Goal: Task Accomplishment & Management: Manage account settings

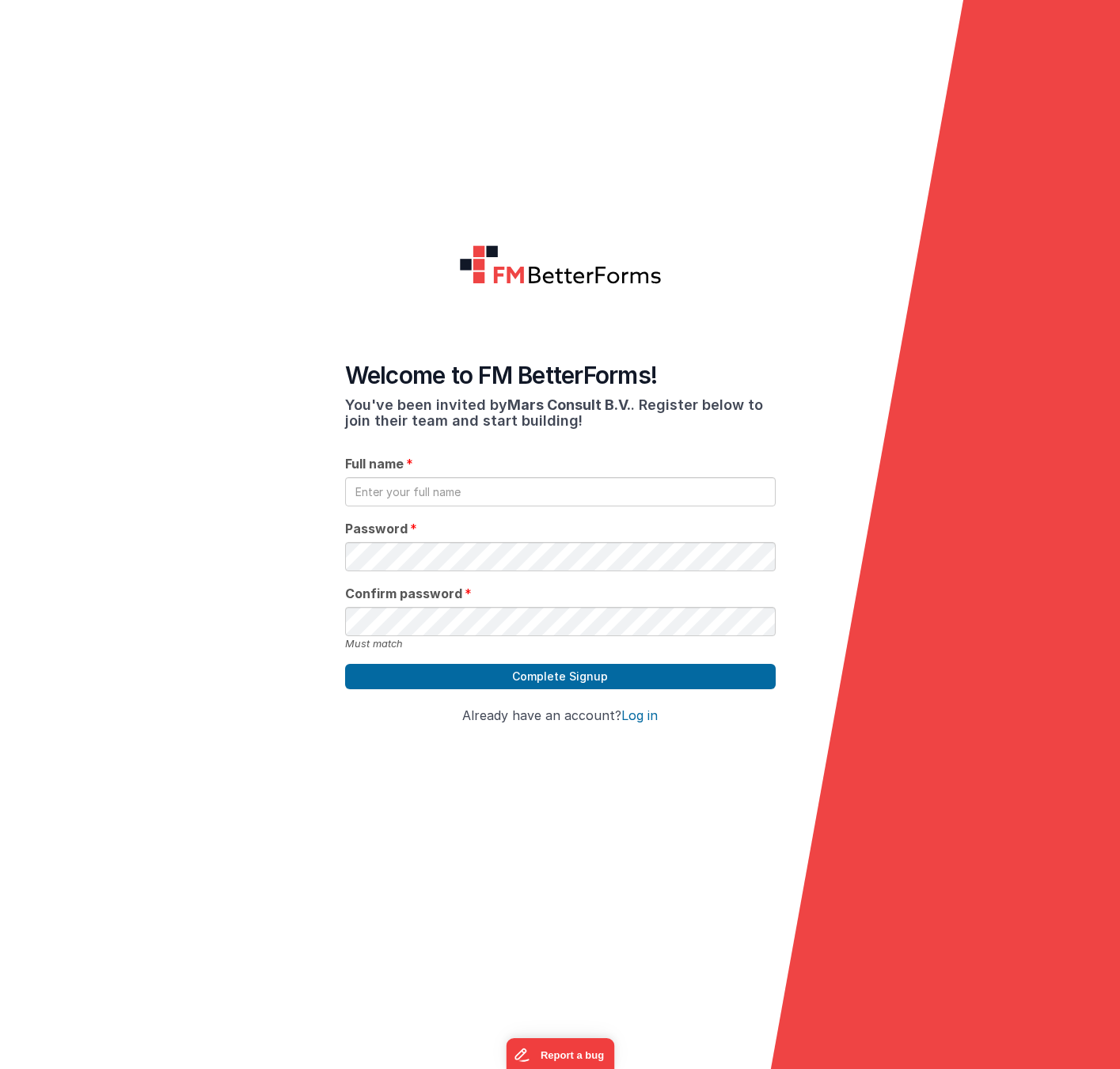
click at [437, 489] on input "text" at bounding box center [560, 492] width 431 height 29
type input "Mars Aussendorf"
click at [618, 678] on button "Complete Signup" at bounding box center [560, 676] width 431 height 25
click at [547, 676] on button "Complete Signup" at bounding box center [560, 676] width 431 height 25
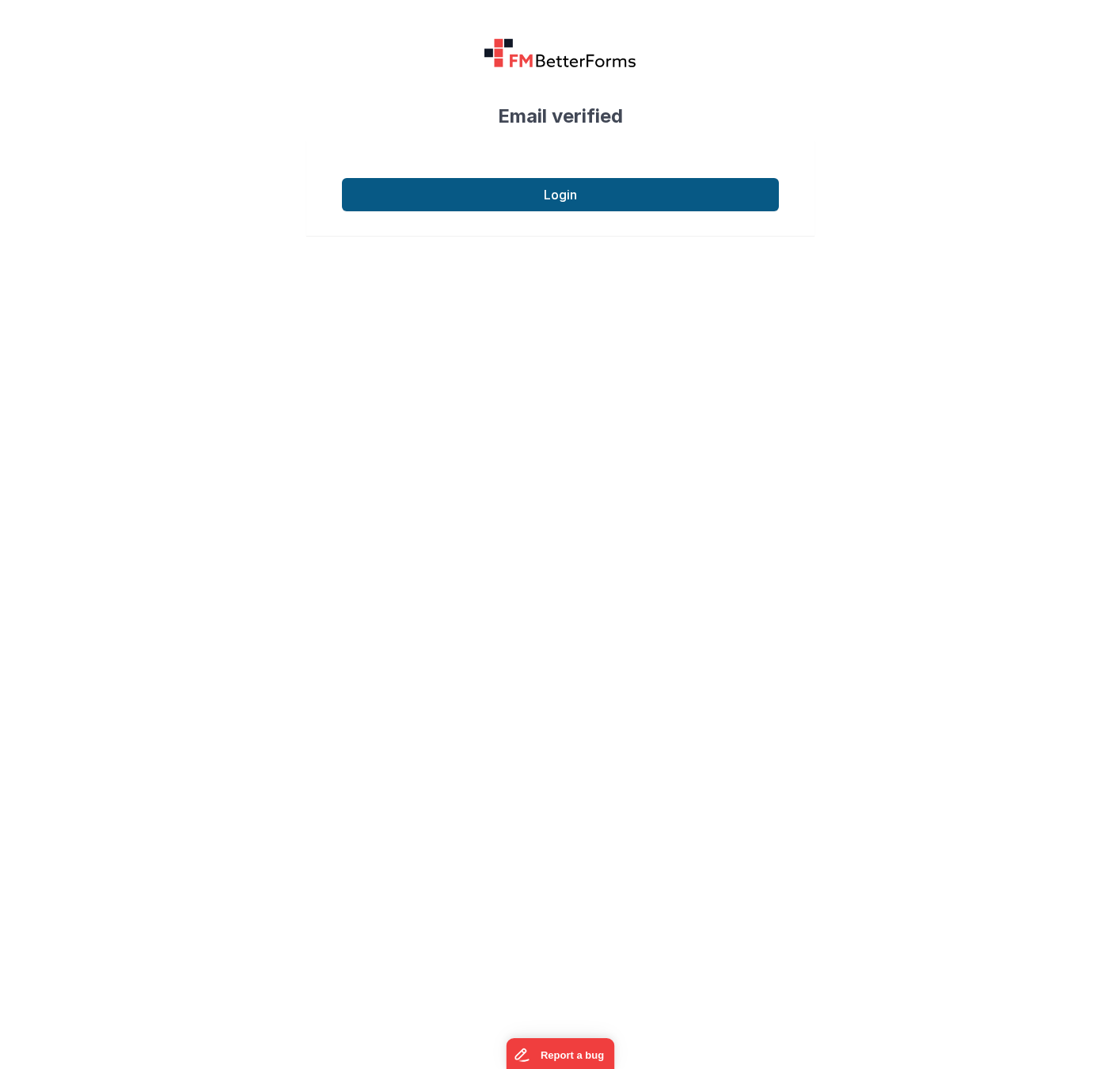
click at [545, 193] on button "Login" at bounding box center [560, 194] width 437 height 33
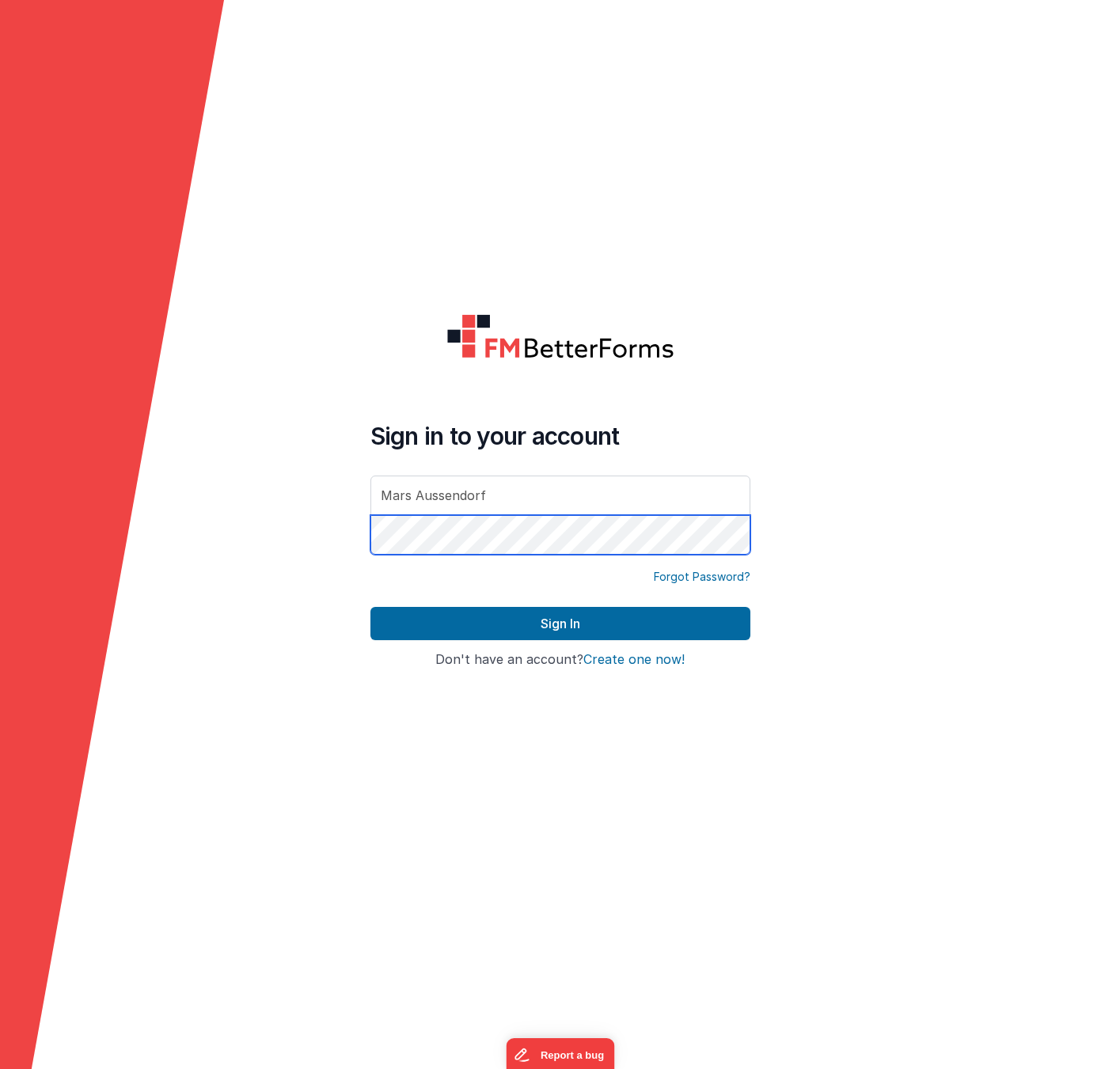
click at [560, 623] on button "Sign In" at bounding box center [560, 623] width 380 height 33
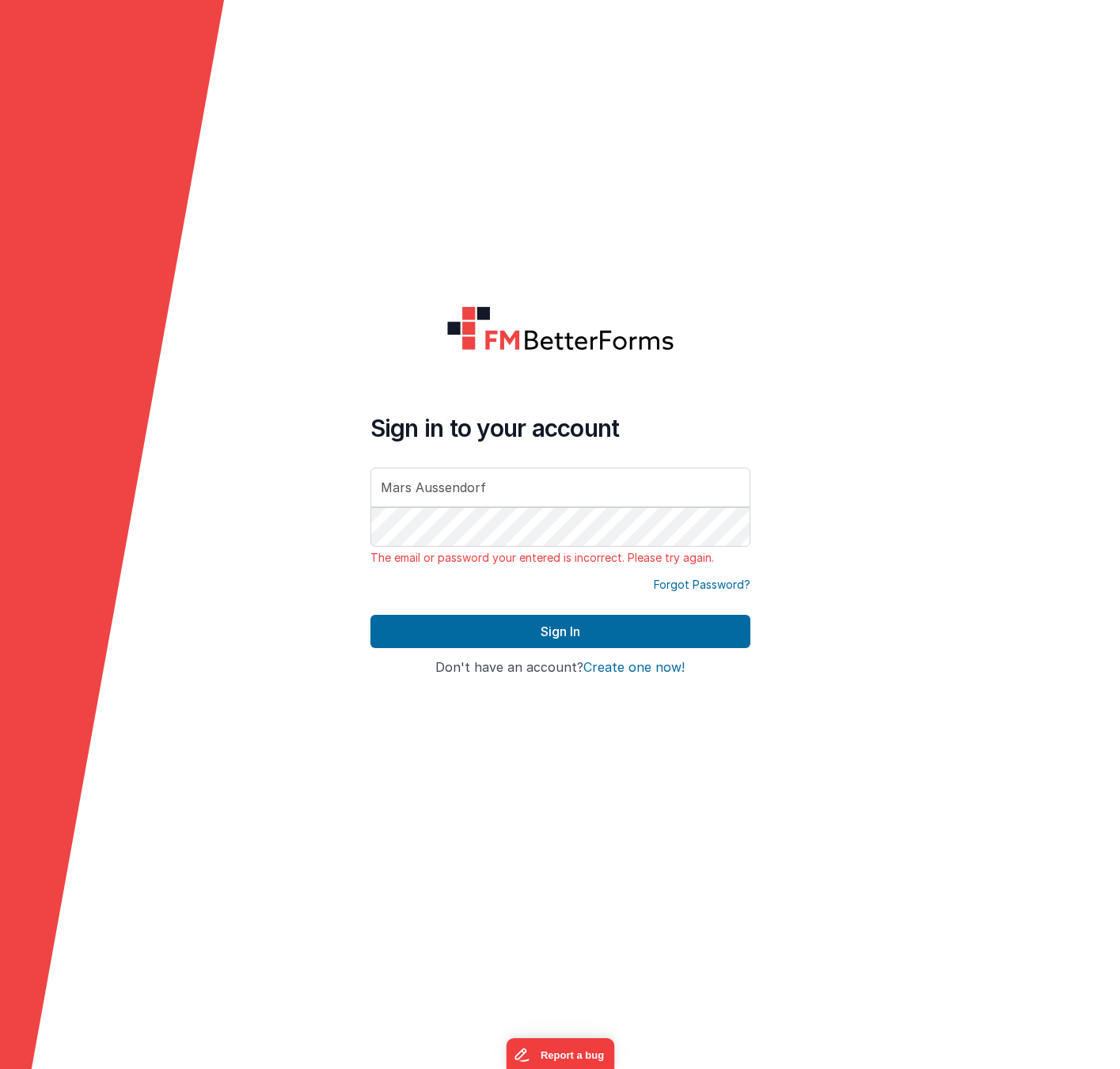
drag, startPoint x: 666, startPoint y: 788, endPoint x: 621, endPoint y: 692, distance: 106.0
click at [665, 788] on form "Sign in to your account Mars Aussendorf The email or password your entered is i…" at bounding box center [560, 534] width 1120 height 1069
click at [506, 482] on input "Mars Aussendorf" at bounding box center [560, 488] width 380 height 40
drag, startPoint x: 391, startPoint y: 473, endPoint x: 301, endPoint y: 468, distance: 90.1
click at [301, 468] on form "Sign in to your account Mars Aussendorf The email or password your entered is i…" at bounding box center [560, 534] width 1120 height 1069
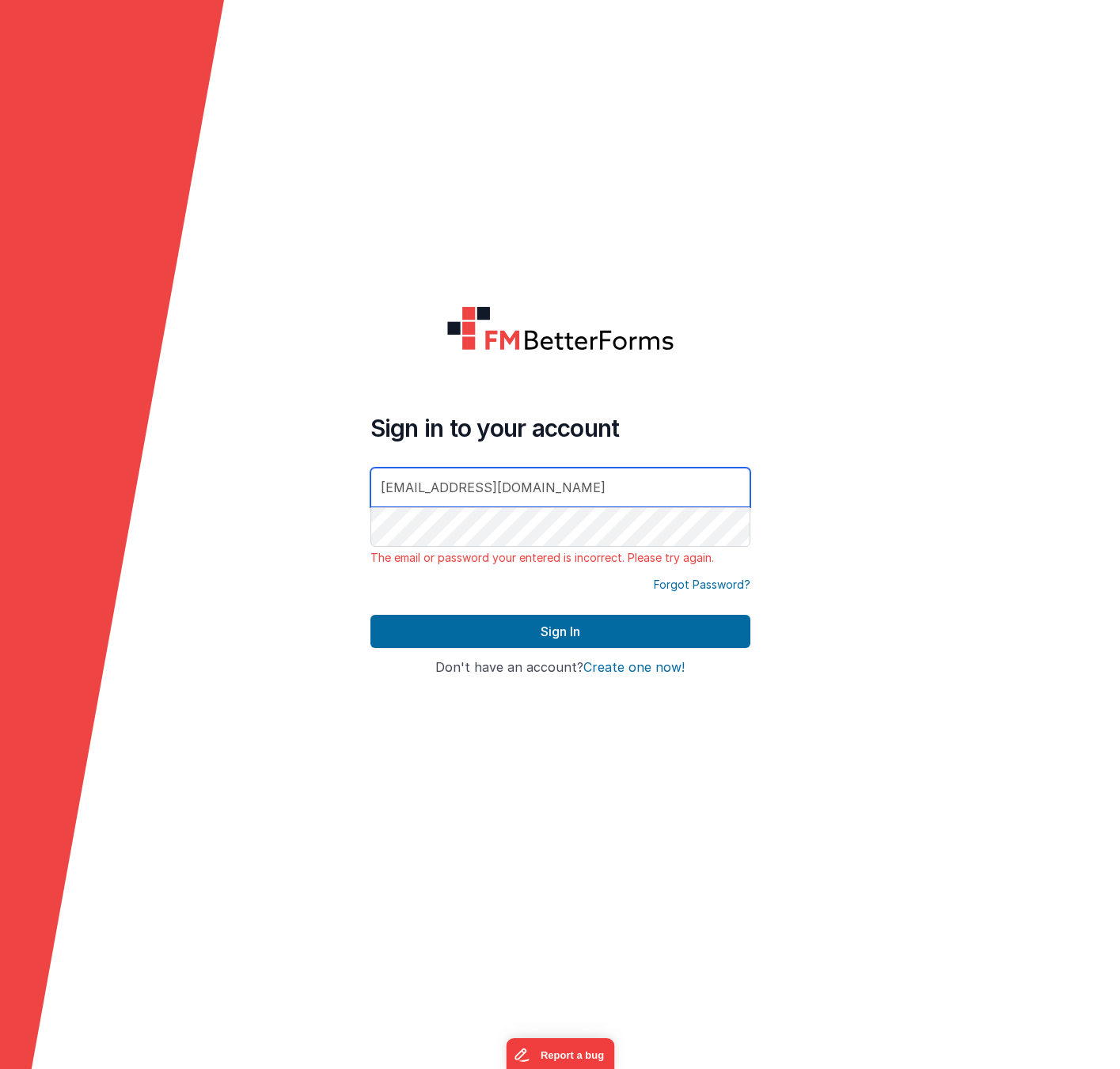
type input "[EMAIL_ADDRESS][DOMAIN_NAME]"
click at [434, 798] on form "Sign in to your account [EMAIL_ADDRESS][DOMAIN_NAME] The email or password your…" at bounding box center [560, 534] width 1120 height 1069
click at [510, 649] on div "Sign In" at bounding box center [560, 638] width 380 height 46
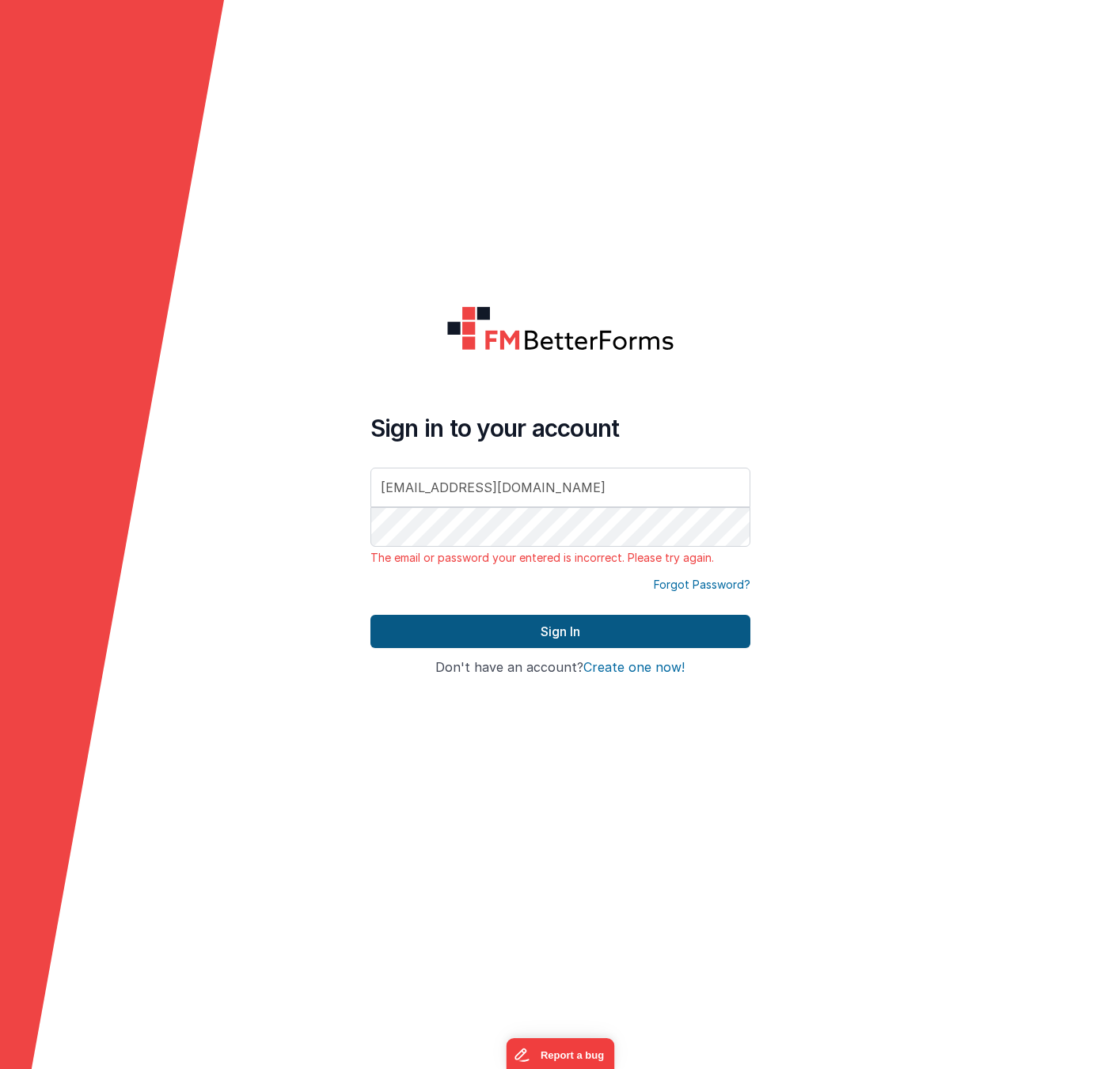
click at [544, 631] on button "Sign In" at bounding box center [560, 631] width 380 height 33
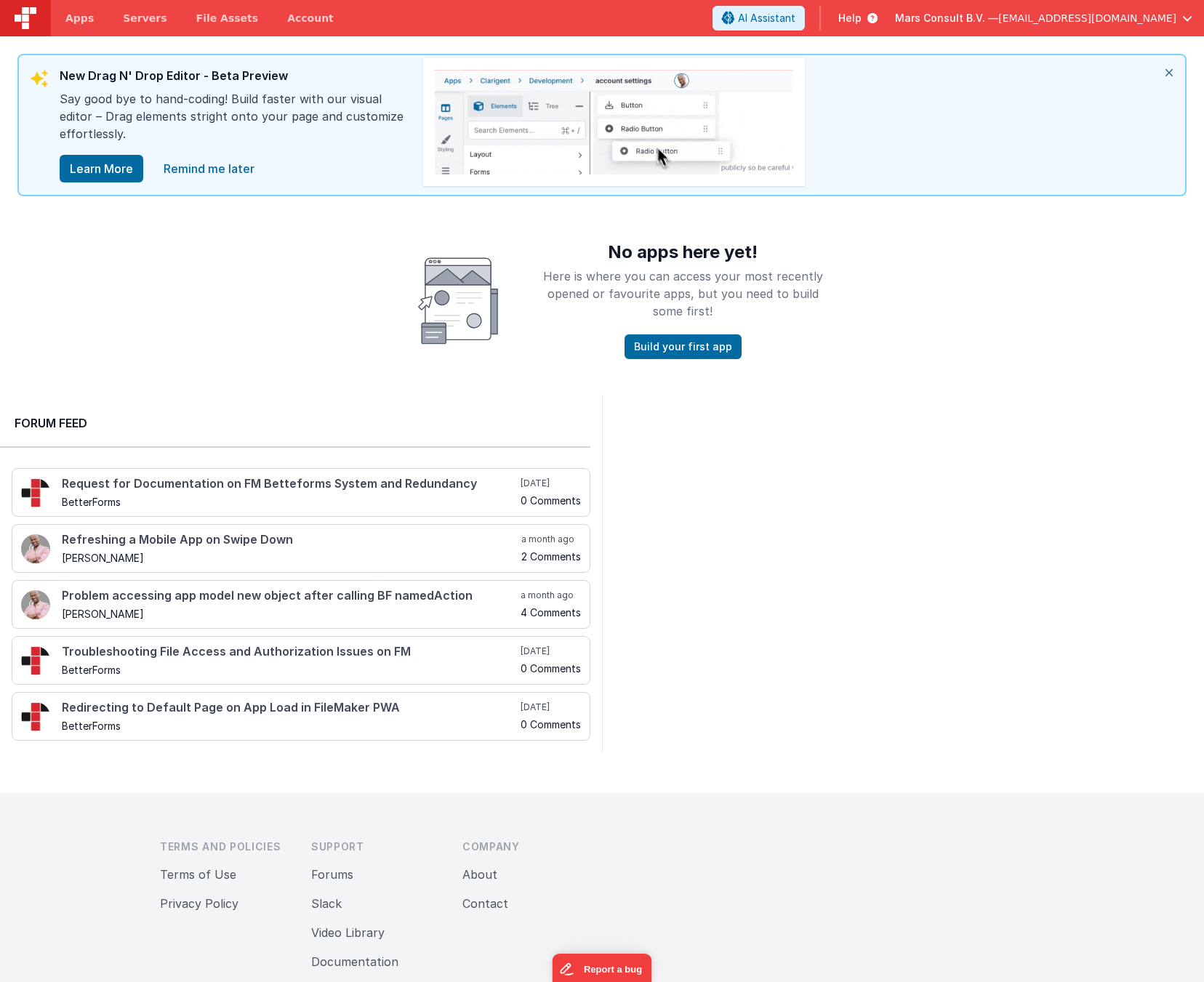
click at [768, 520] on div at bounding box center [903, 573] width 602 height 359
click at [1028, 14] on span "[EMAIL_ADDRESS][DOMAIN_NAME]" at bounding box center [1087, 18] width 178 height 15
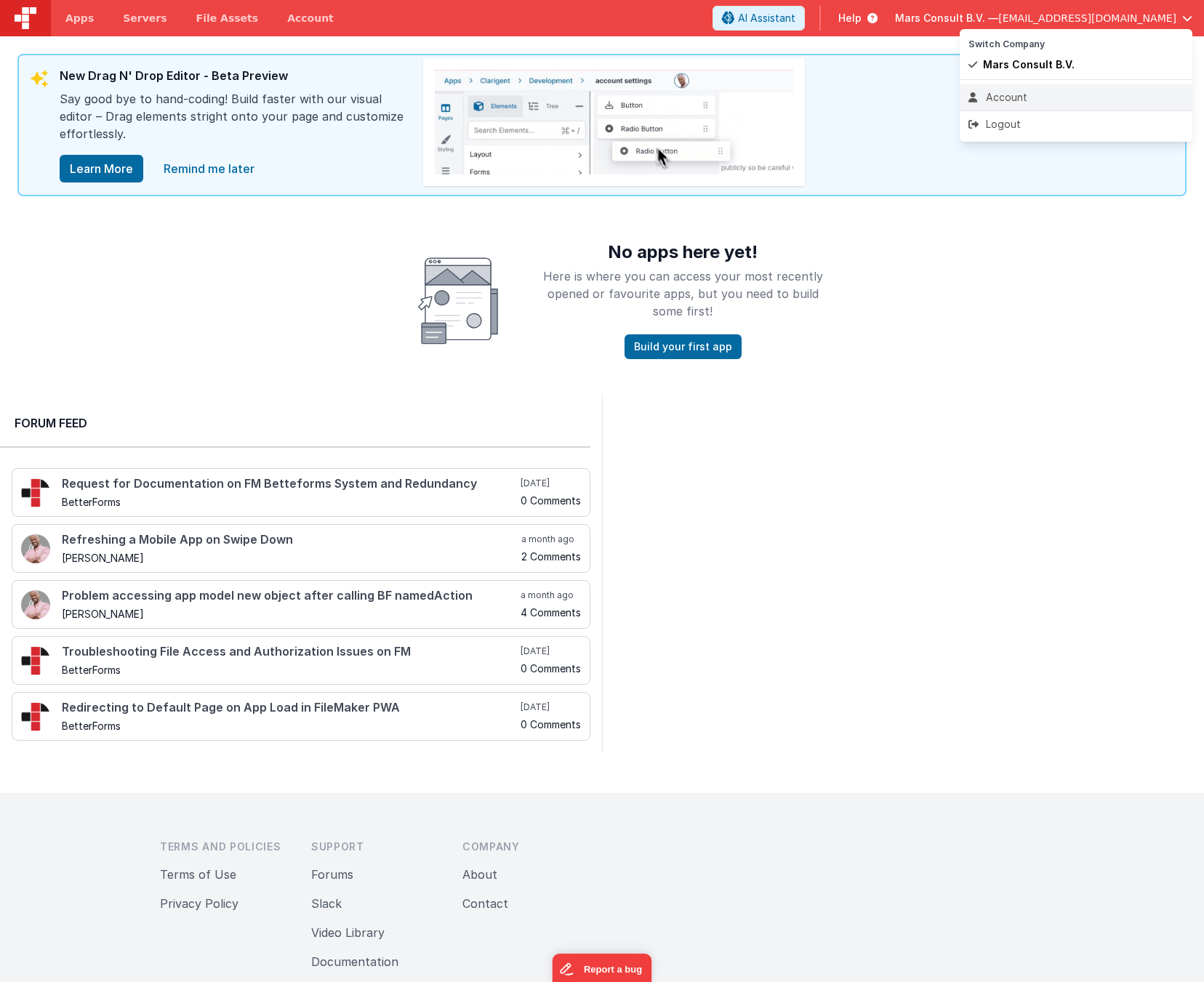
click at [1026, 97] on div "Account" at bounding box center [1076, 97] width 216 height 15
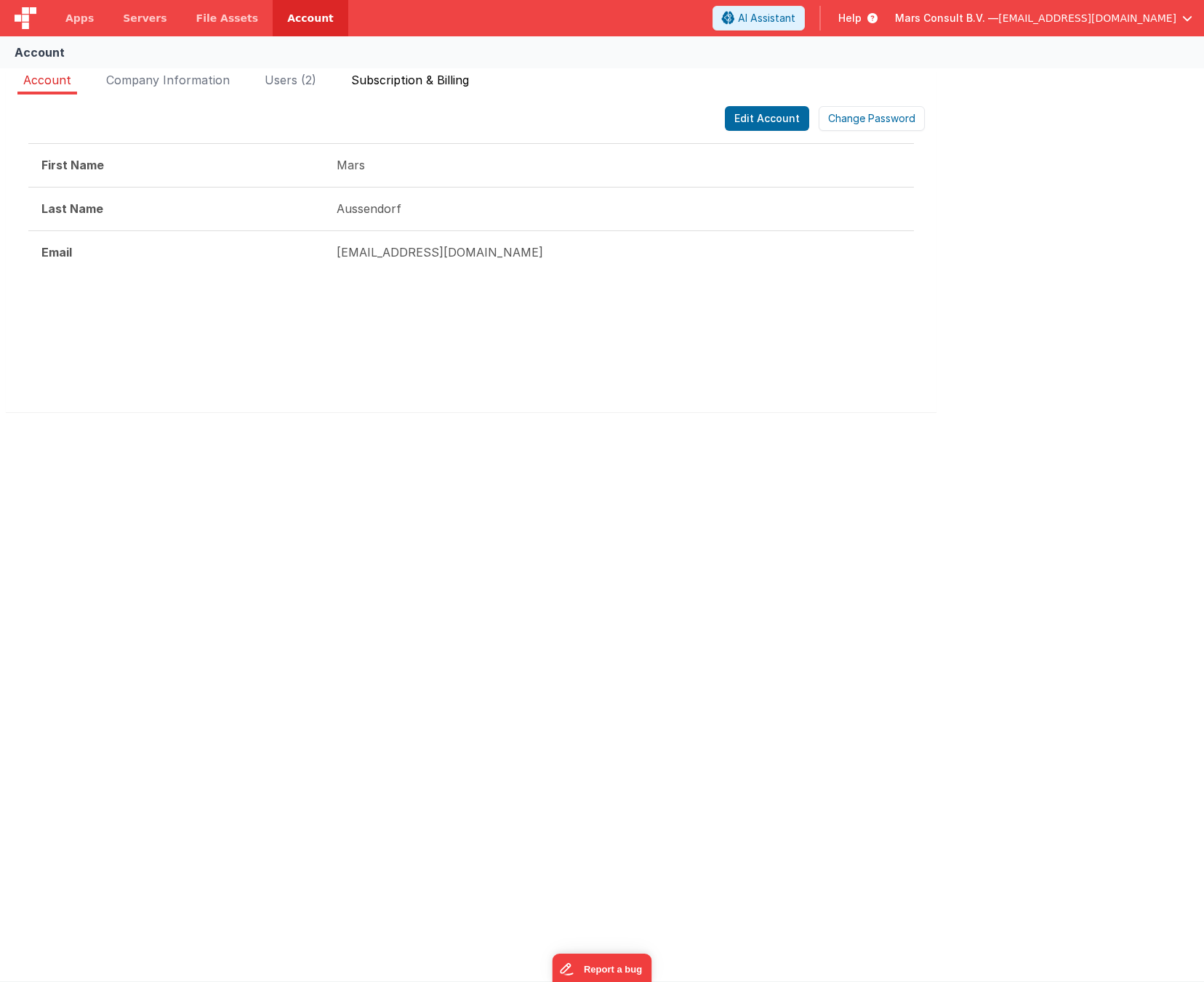
click at [431, 75] on span "Subscription & Billing" at bounding box center [410, 80] width 117 height 15
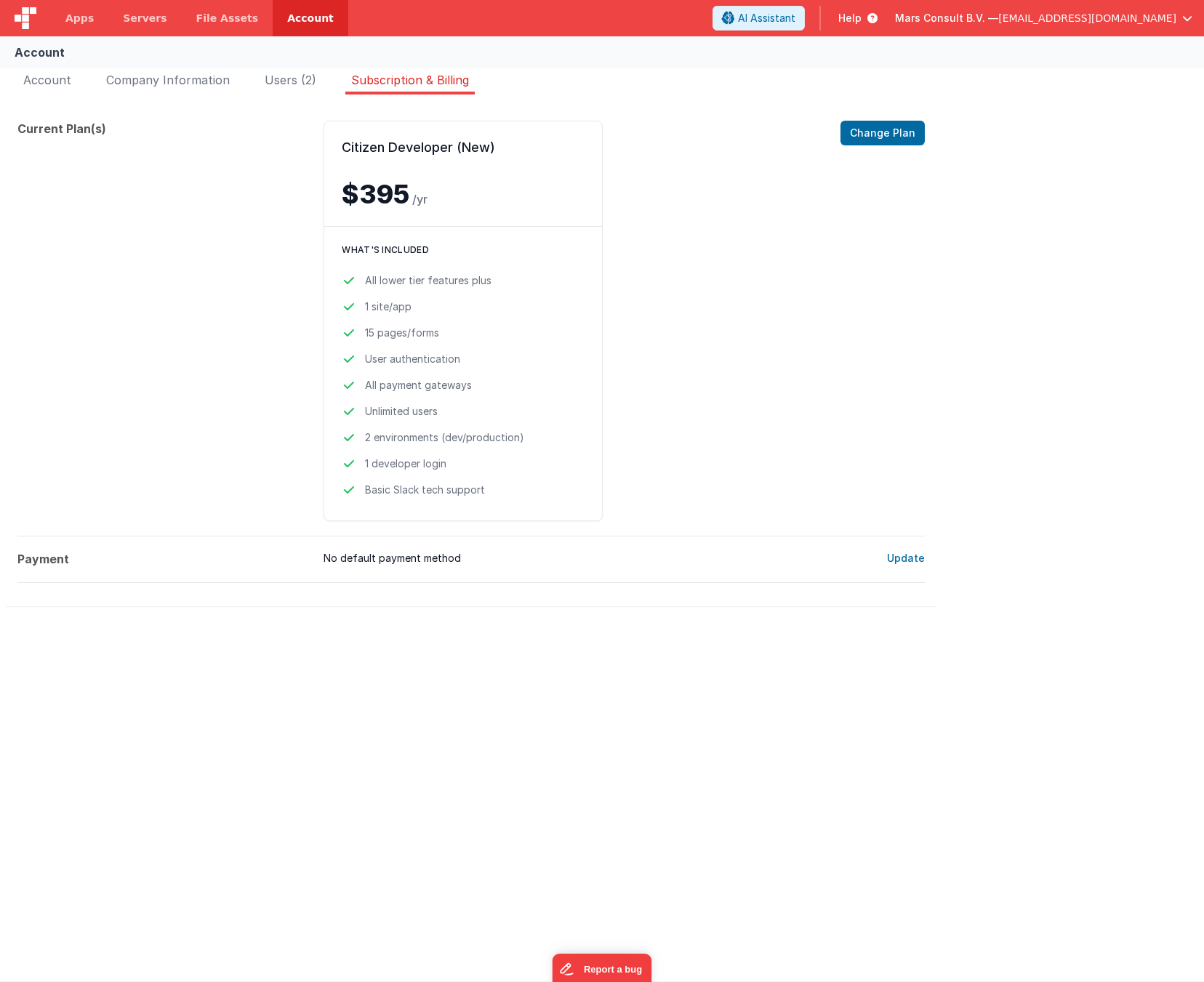
click at [264, 329] on dt "Current Plan(s)" at bounding box center [164, 321] width 295 height 401
click at [281, 84] on span "Users (2)" at bounding box center [290, 80] width 51 height 15
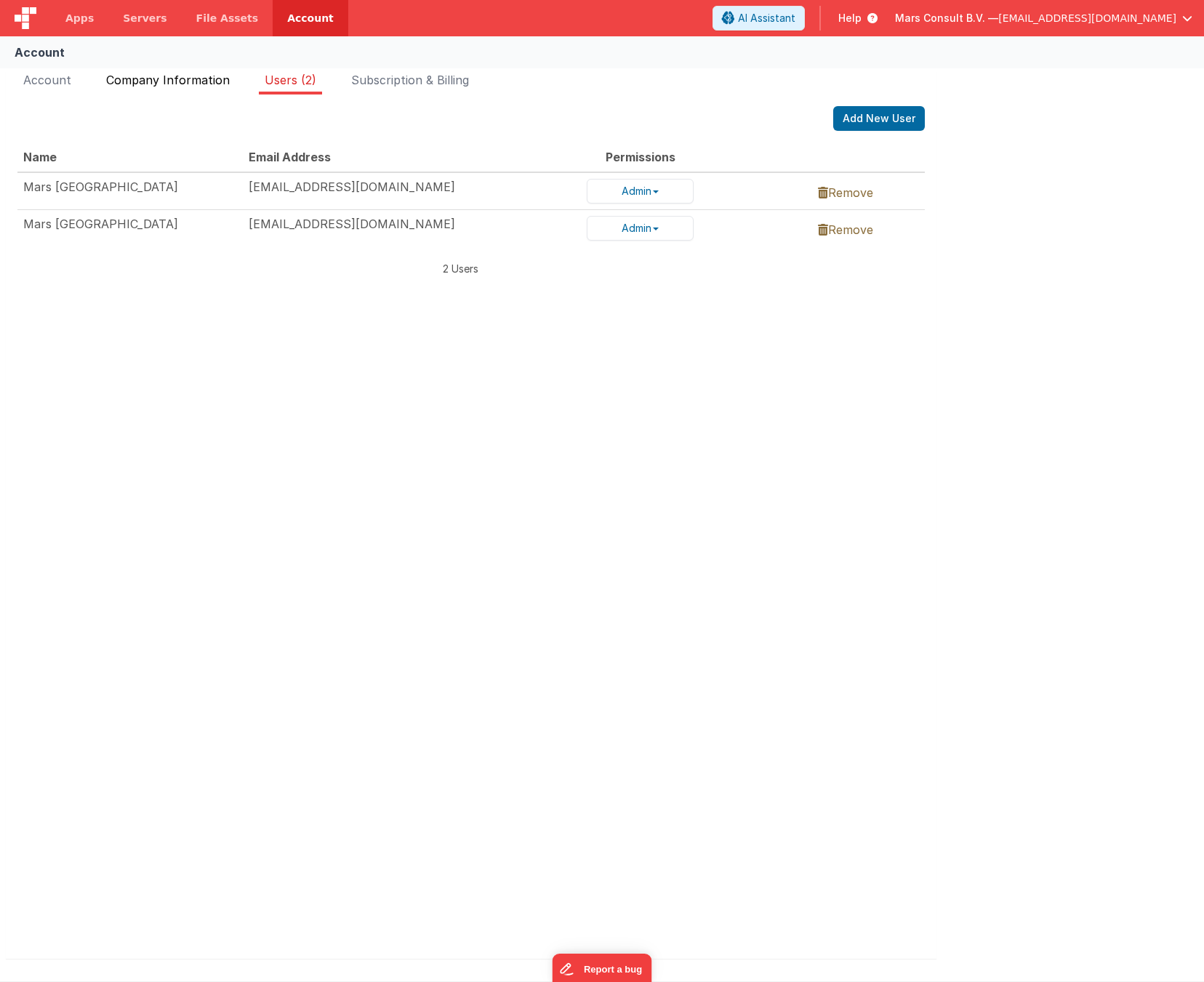
click at [176, 83] on span "Company Information" at bounding box center [168, 80] width 124 height 15
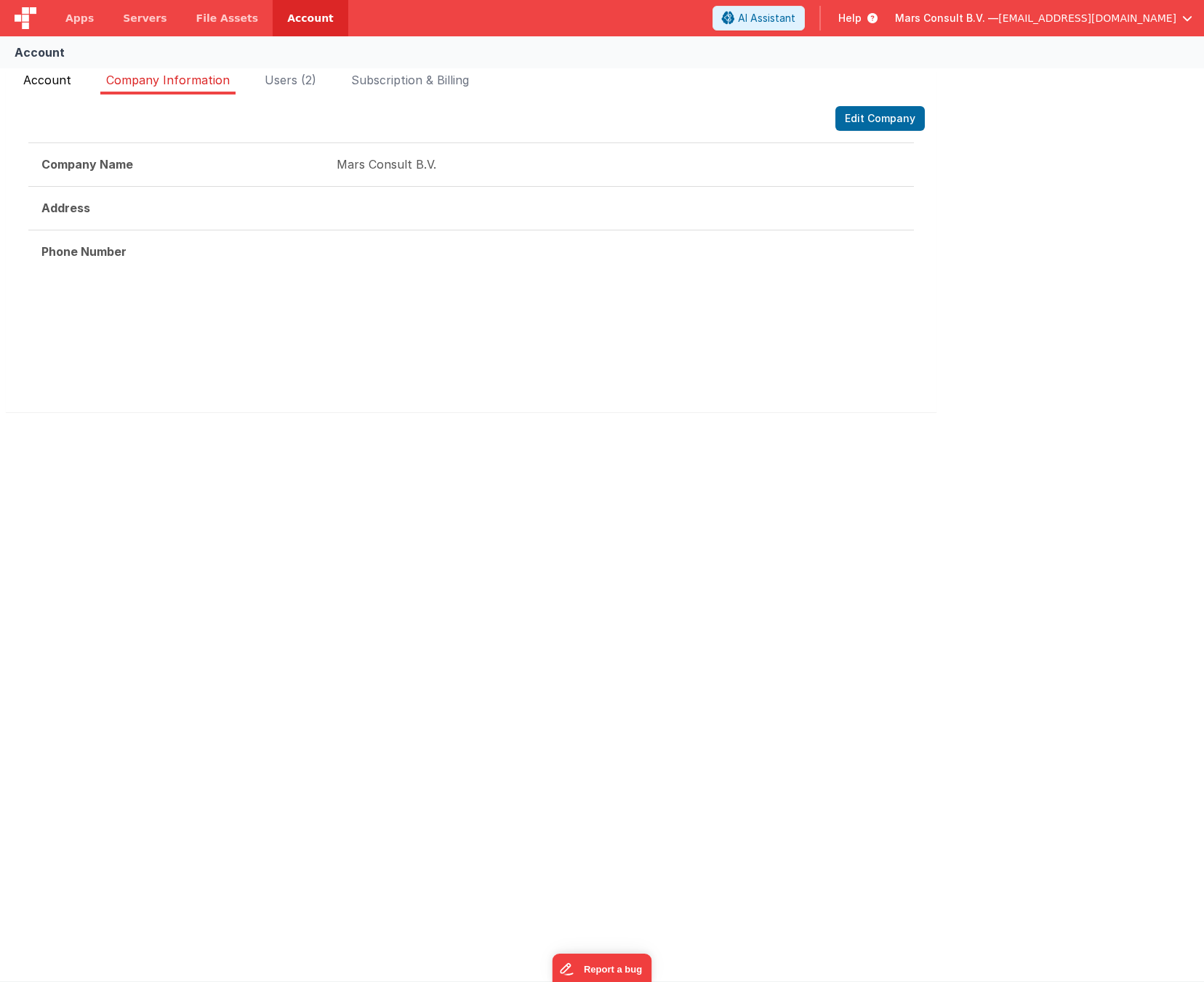
click at [62, 83] on span "Account" at bounding box center [47, 80] width 48 height 15
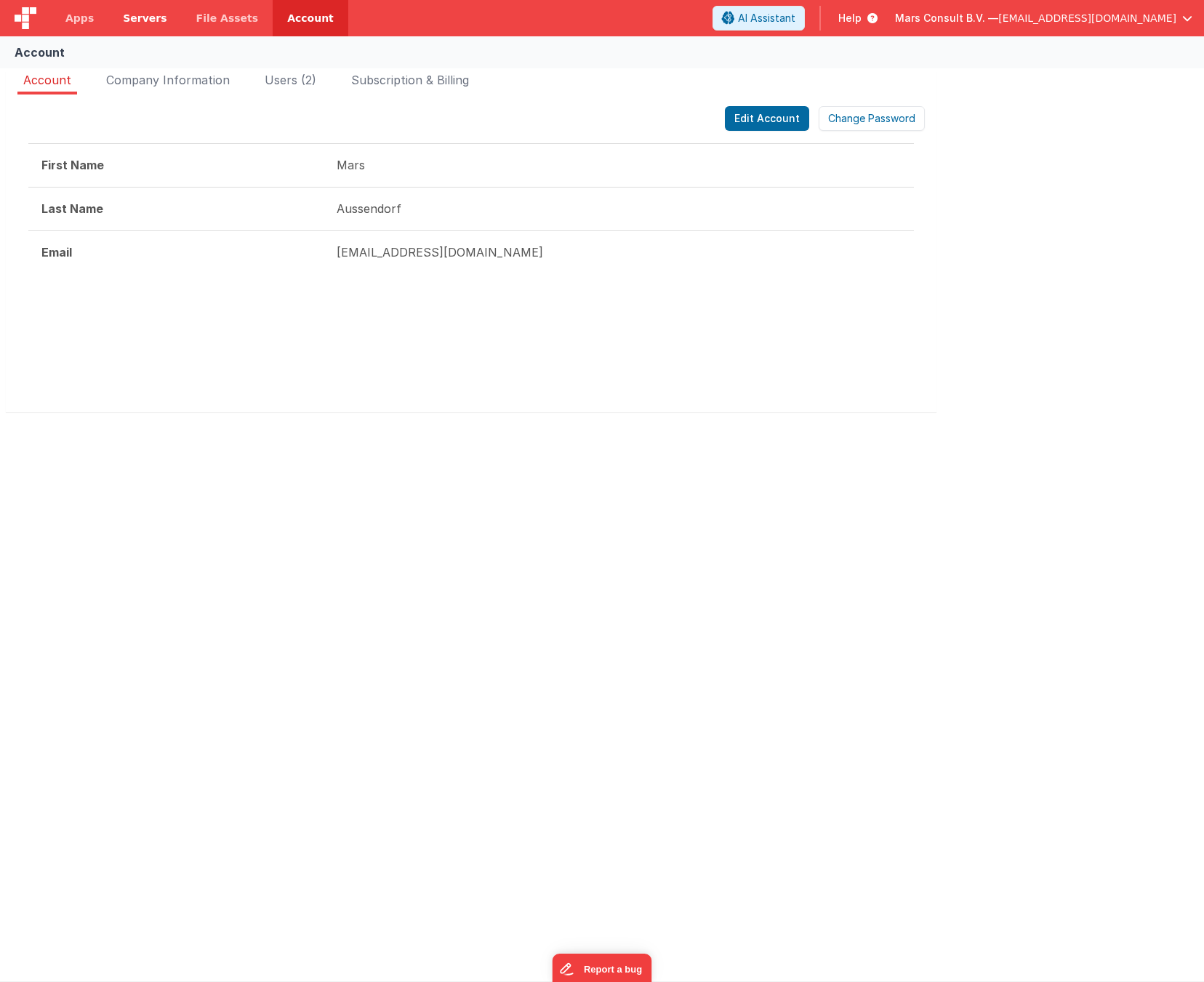
click at [137, 21] on span "Servers" at bounding box center [145, 18] width 44 height 15
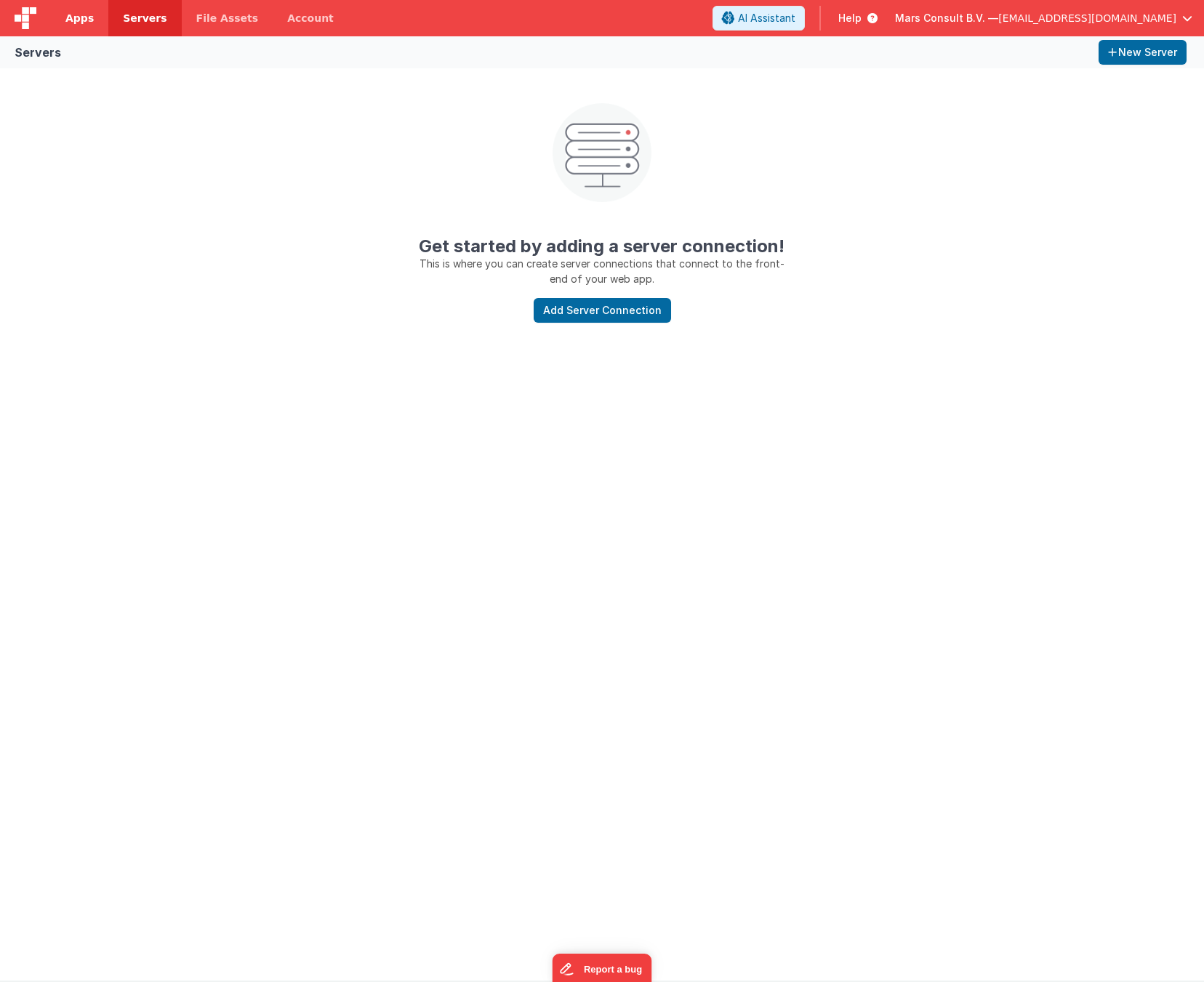
click at [79, 21] on span "Apps" at bounding box center [79, 18] width 28 height 15
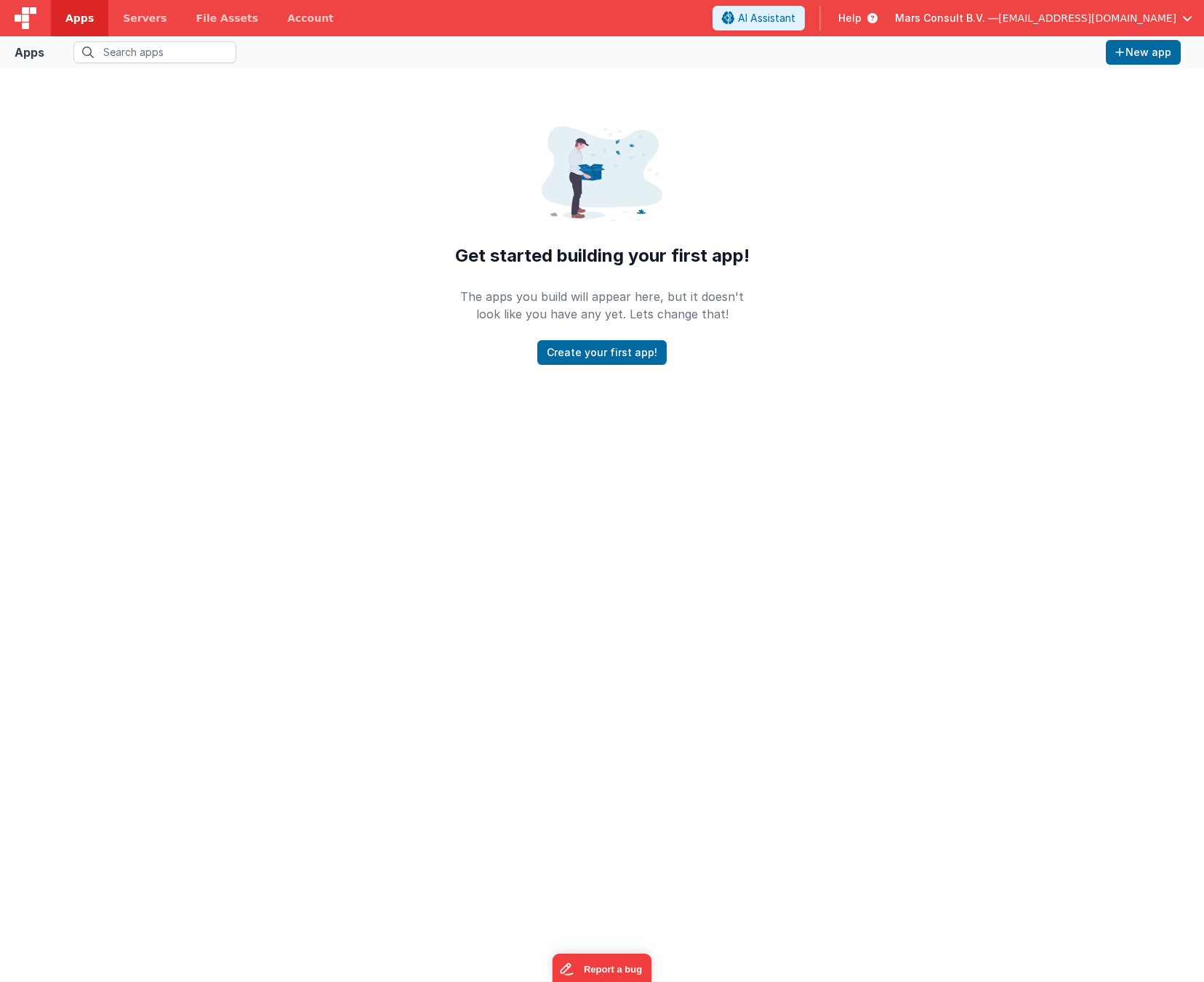
click at [786, 453] on div at bounding box center [602, 681] width 1204 height 602
click at [1028, 14] on span "[EMAIL_ADDRESS][DOMAIN_NAME]" at bounding box center [1087, 18] width 178 height 15
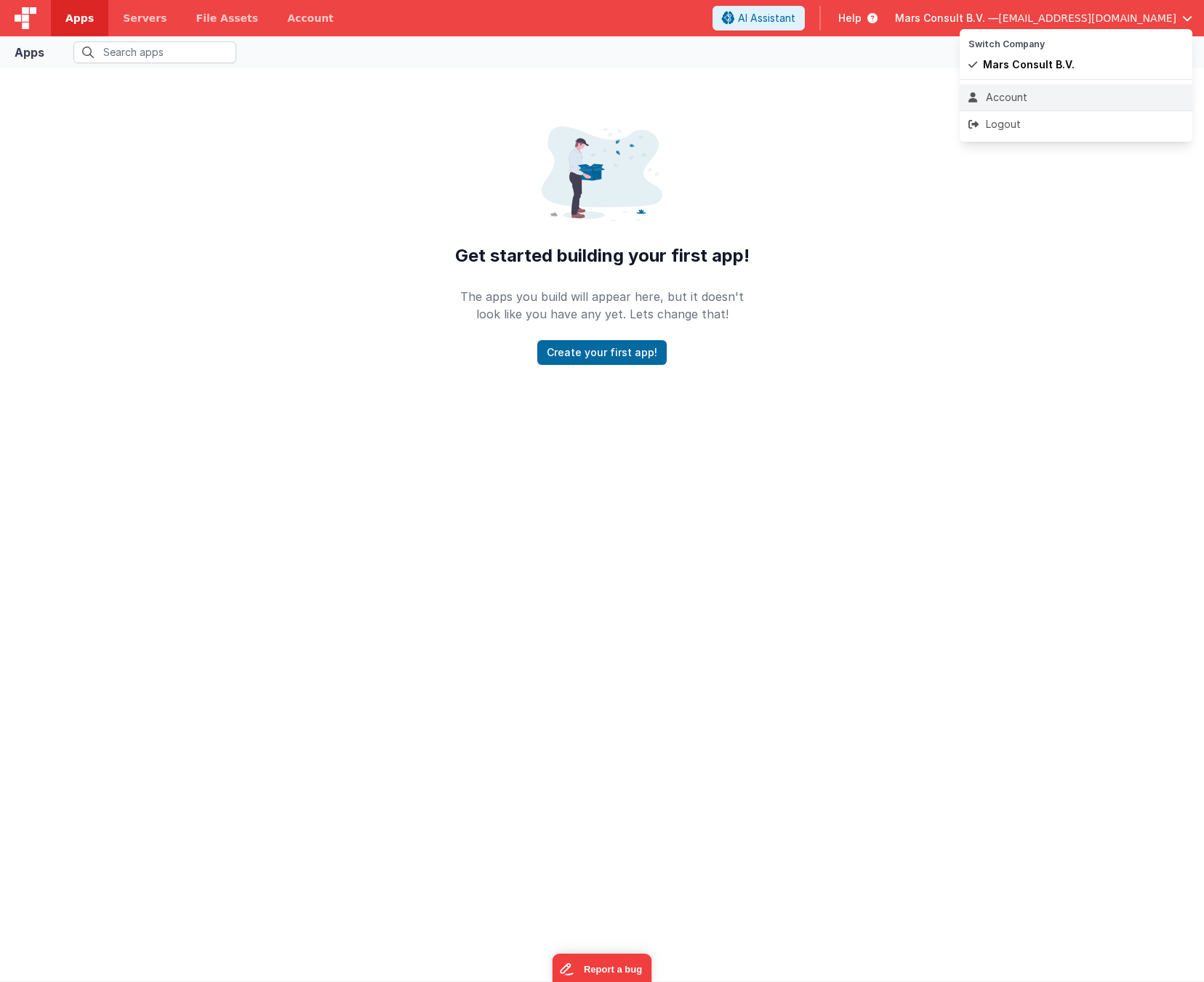
click at [1028, 96] on div "Account" at bounding box center [1076, 97] width 216 height 15
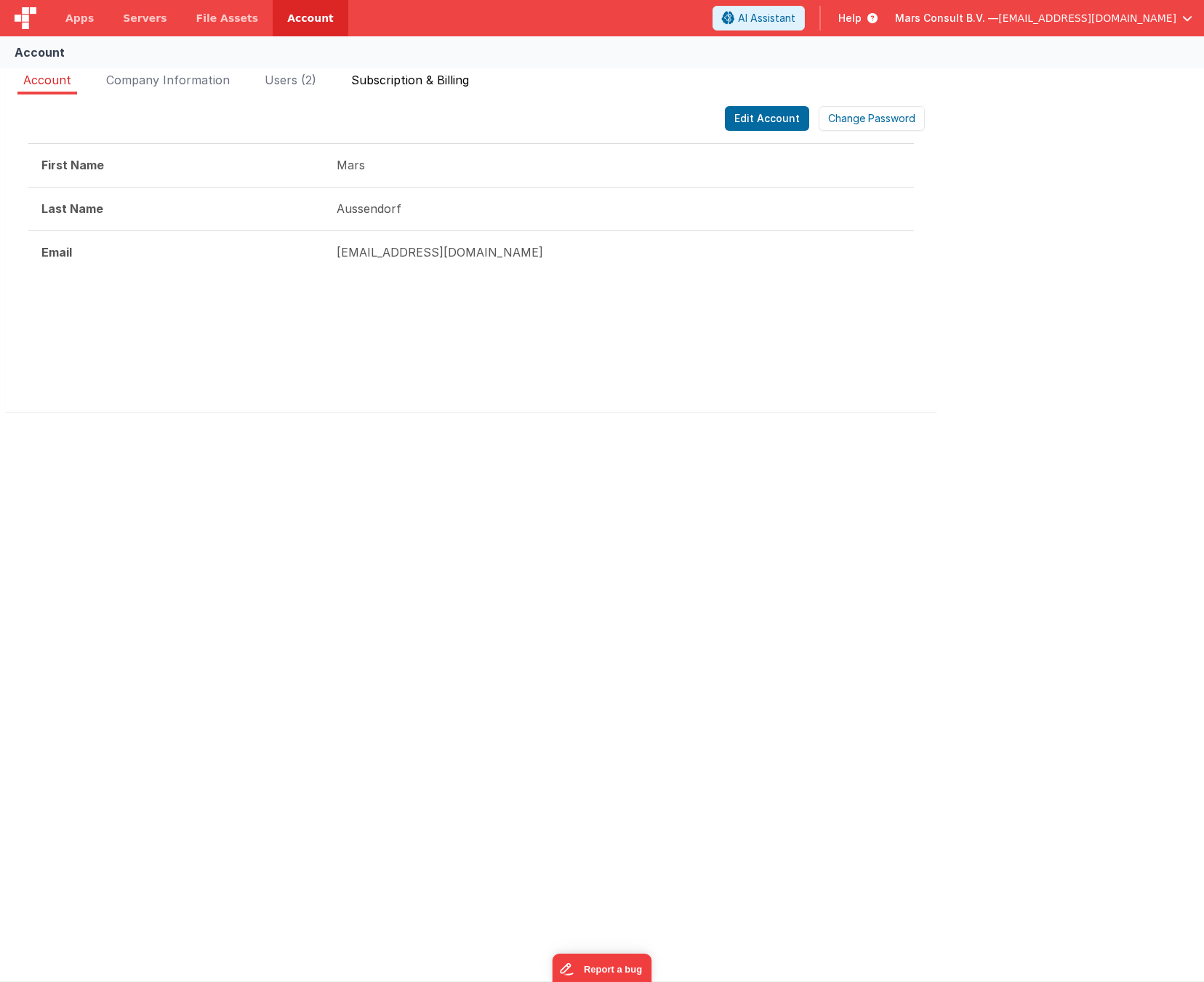
click at [398, 85] on span "Subscription & Billing" at bounding box center [410, 80] width 117 height 15
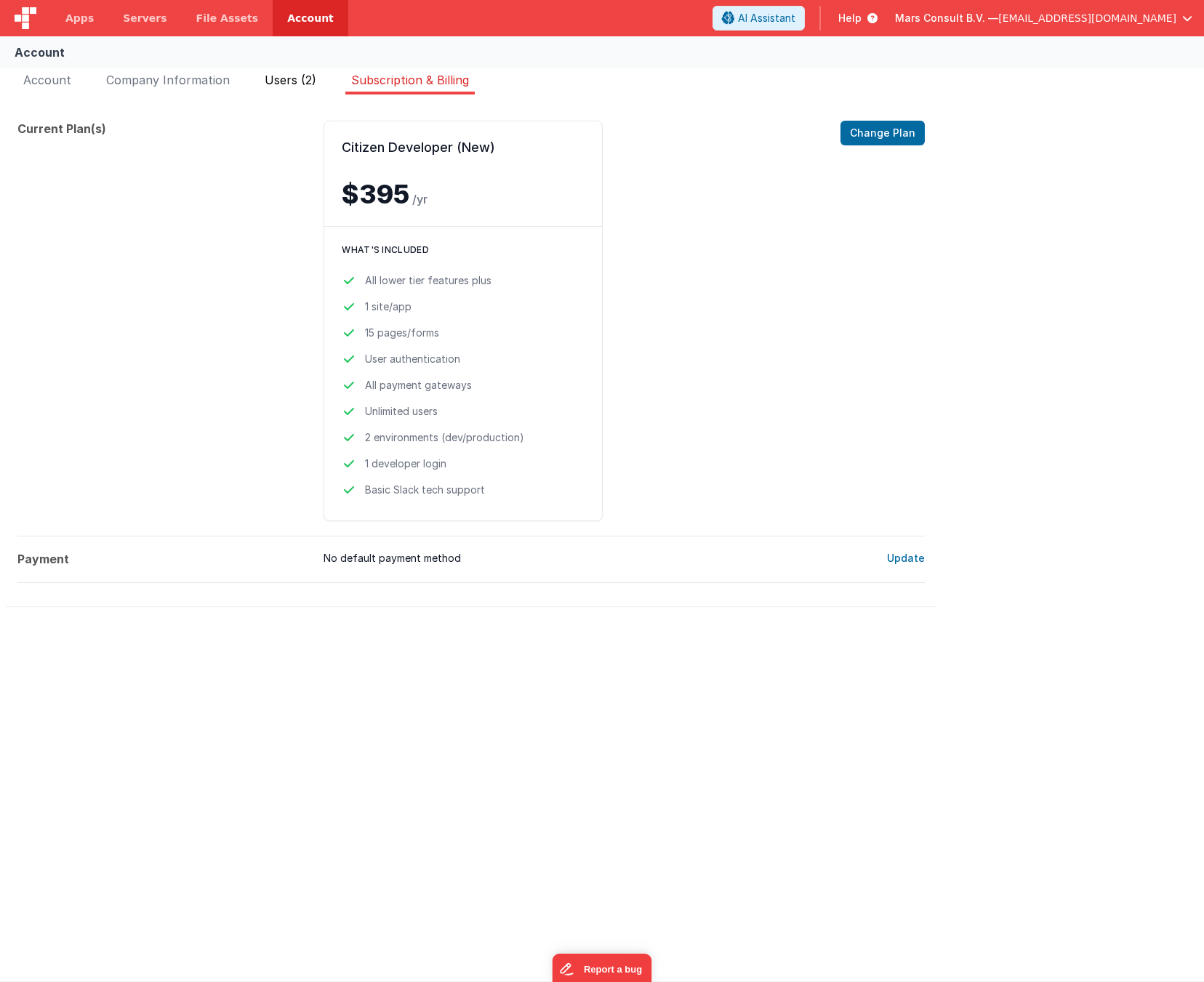
click at [295, 81] on span "Users (2)" at bounding box center [290, 80] width 51 height 15
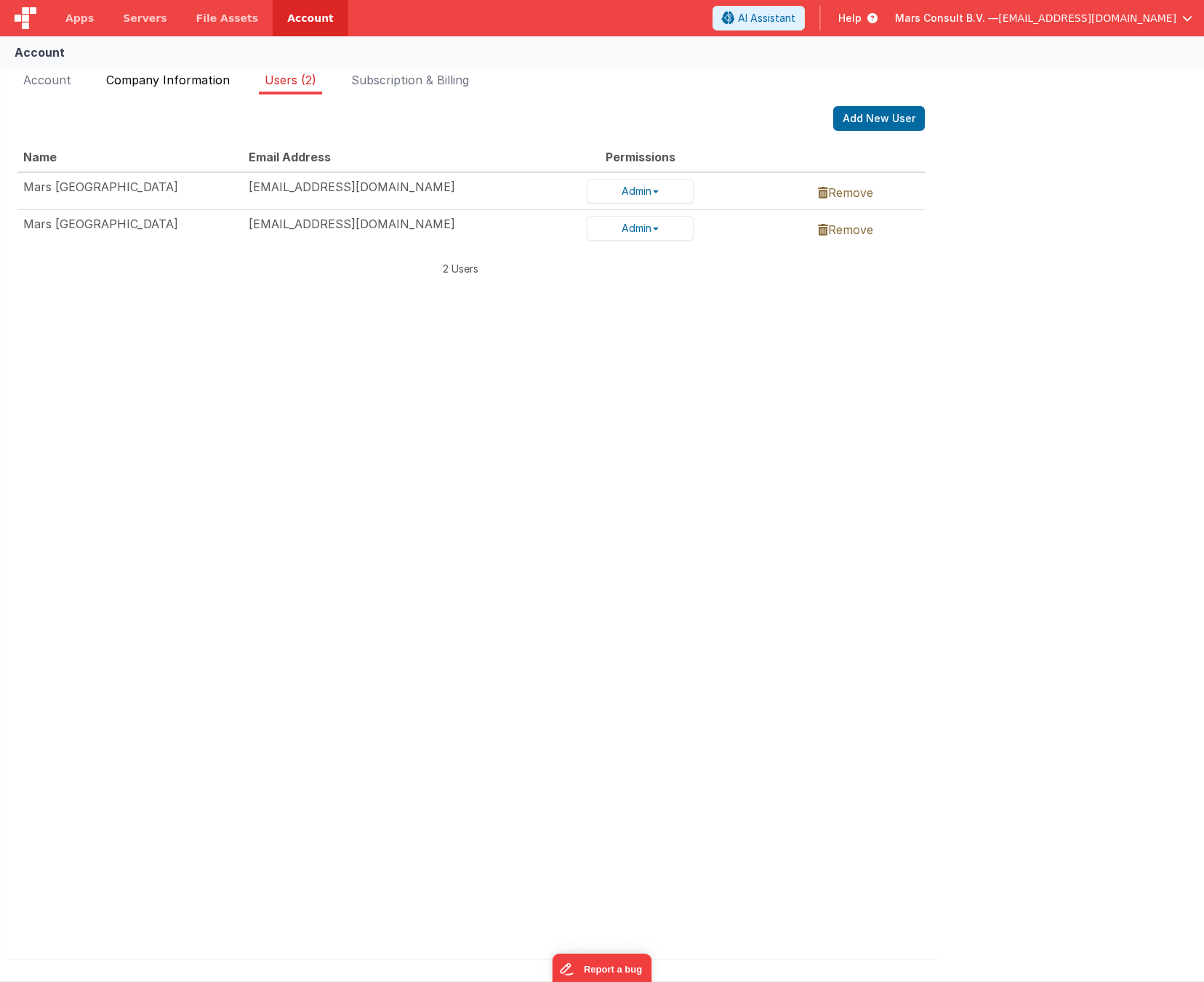
click at [208, 83] on span "Company Information" at bounding box center [168, 80] width 124 height 15
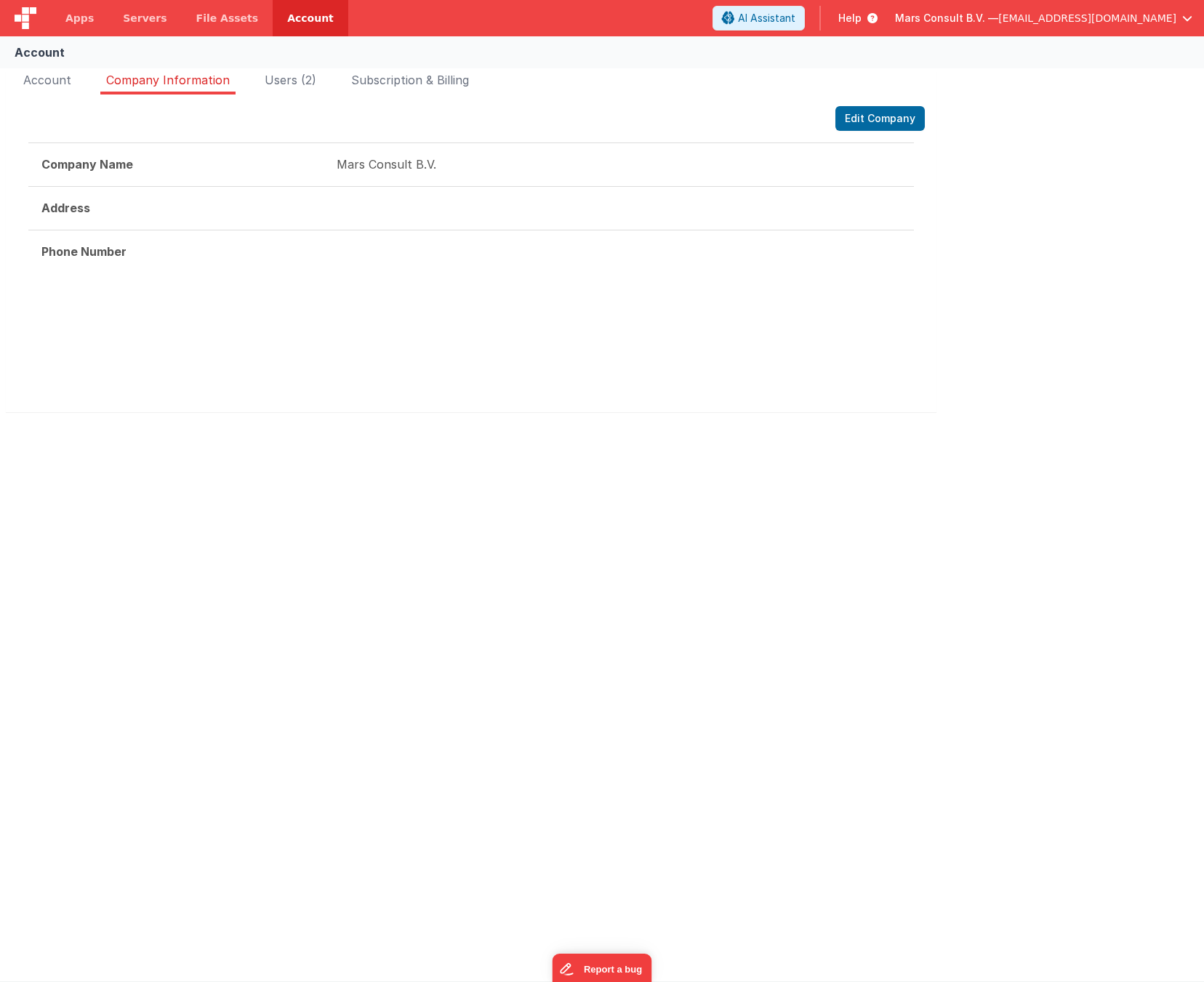
click at [85, 206] on strong "Address" at bounding box center [65, 208] width 49 height 15
click at [907, 122] on button "Edit Company" at bounding box center [879, 118] width 89 height 25
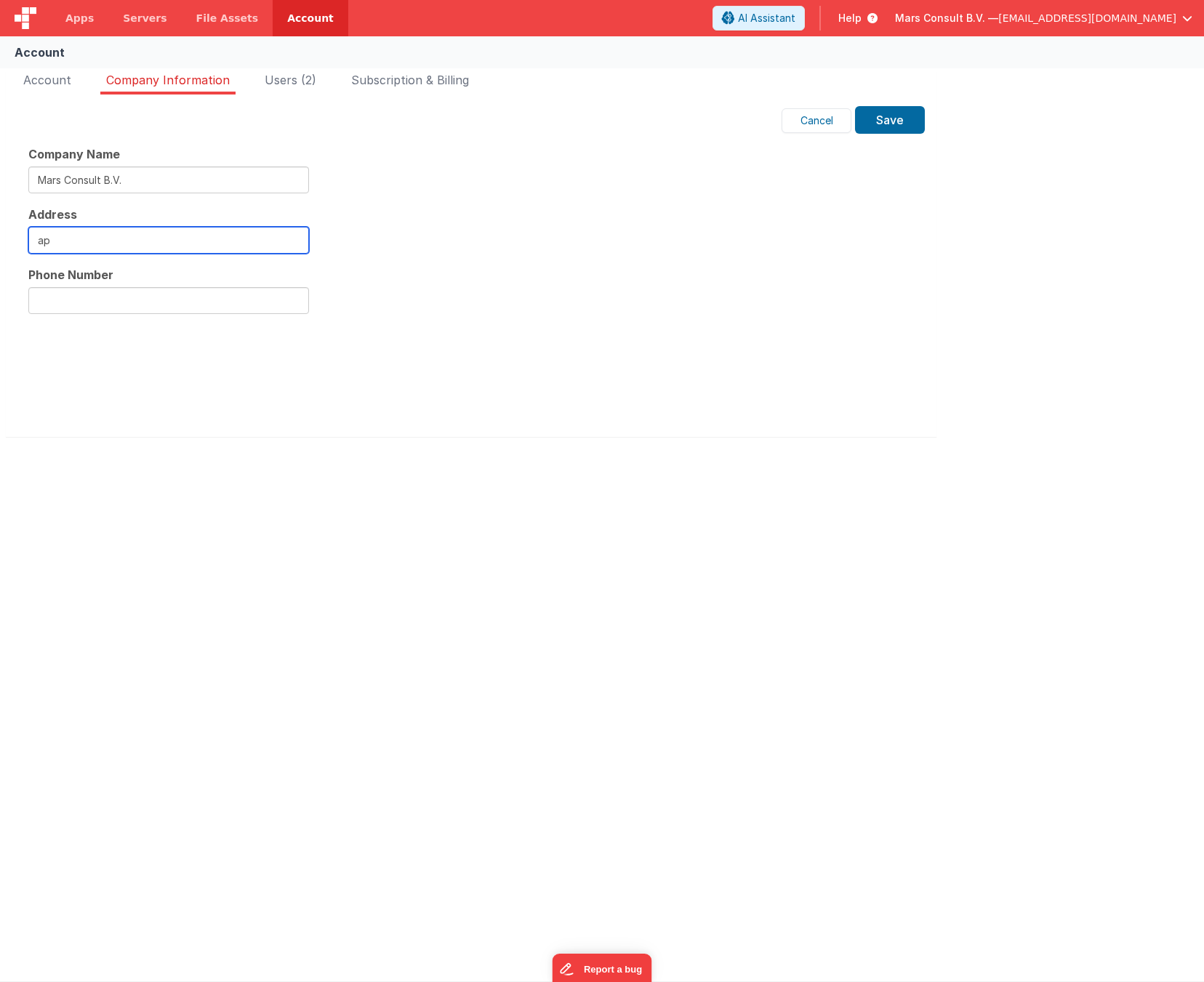
type input "a"
paste input "[STREET_ADDRESS]"
click at [292, 240] on input "[STREET_ADDRESS]" at bounding box center [169, 240] width 281 height 27
click at [256, 239] on input "[STREET_ADDRESS]" at bounding box center [169, 240] width 281 height 27
paste input "[STREET_ADDRESS]"
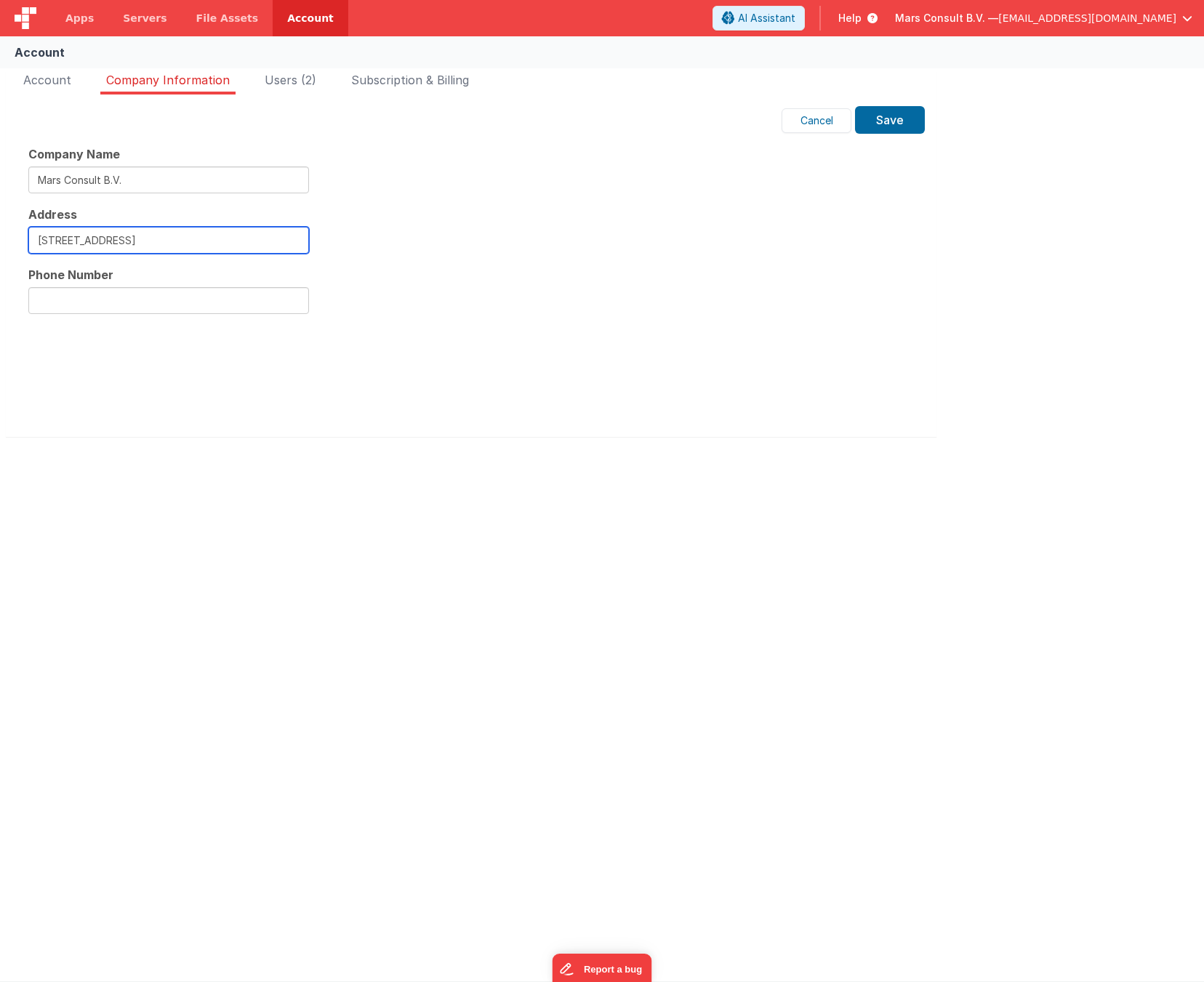
drag, startPoint x: 51, startPoint y: 241, endPoint x: 9, endPoint y: 237, distance: 42.2
click at [0, 238] on html "Apps Servers File Assets Account Some FUTURE Slot AI Assistant Help Mars Consul…" at bounding box center [602, 491] width 1204 height 982
click at [112, 238] on input "[STREET_ADDRESS]" at bounding box center [169, 240] width 281 height 27
drag, startPoint x: 128, startPoint y: 240, endPoint x: -28, endPoint y: 238, distance: 156.0
click at [0, 238] on html "Apps Servers File Assets Account Some FUTURE Slot AI Assistant Help Mars Consul…" at bounding box center [602, 491] width 1204 height 982
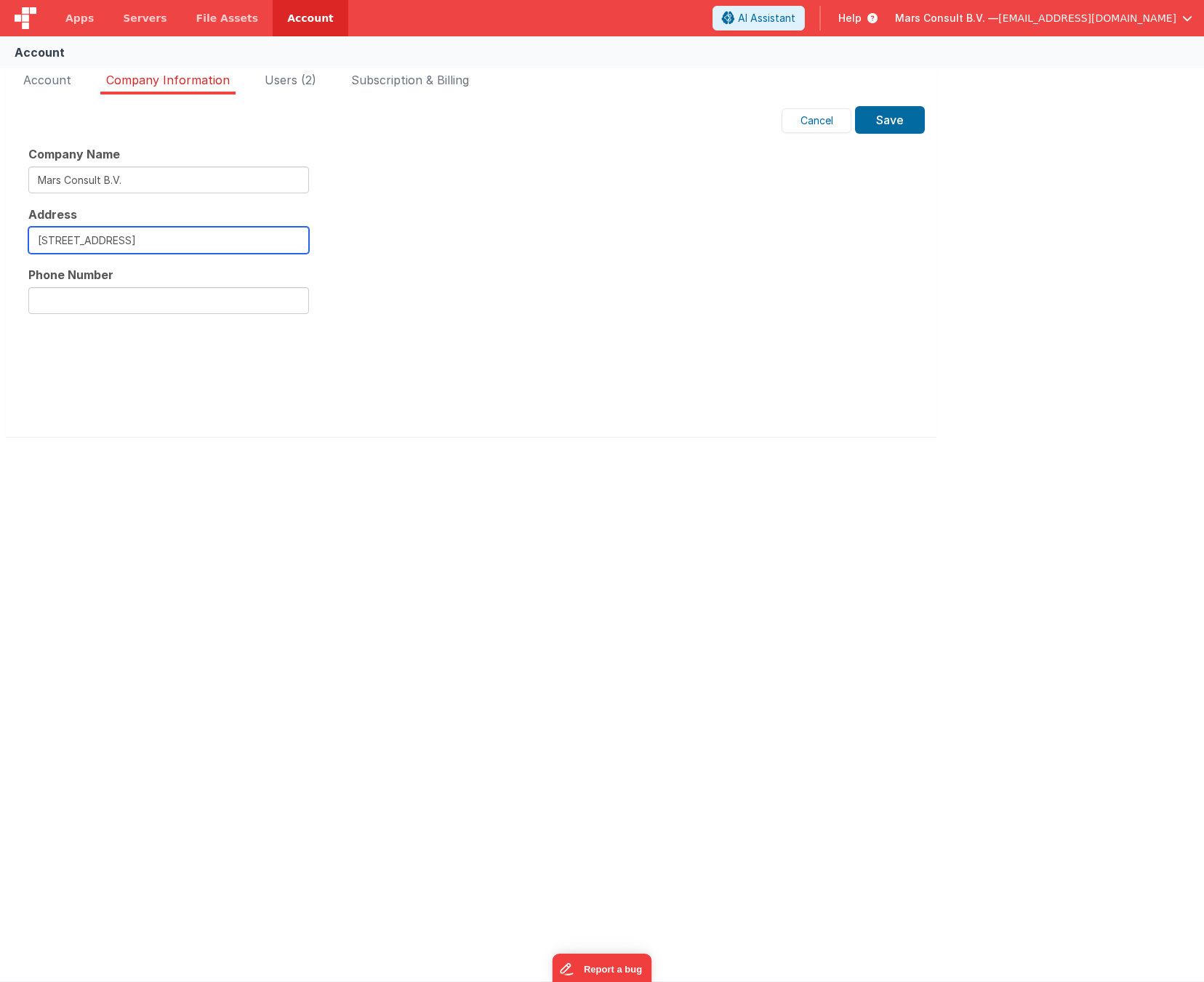
type input "[STREET_ADDRESS]"
click at [136, 430] on div "Edit Account Change Password First Name Mars Last Name Aussendorf Email [EMAIL_…" at bounding box center [471, 265] width 931 height 342
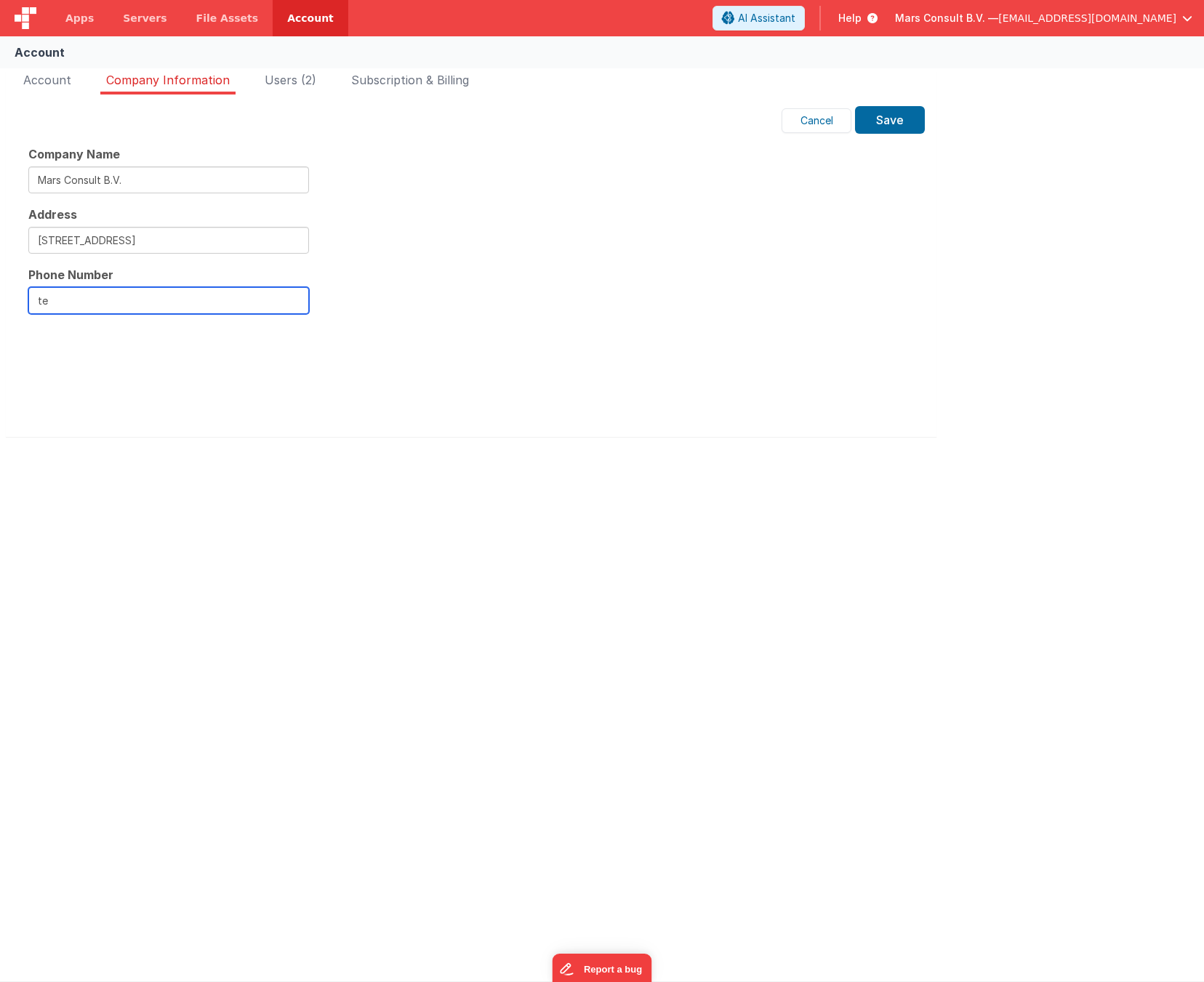
type input "t"
paste input "0302378140"
click at [44, 303] on input "0302378140" at bounding box center [169, 300] width 281 height 27
drag, startPoint x: 44, startPoint y: 303, endPoint x: 20, endPoint y: 302, distance: 24.0
click at [20, 302] on div "Phone Number [PHONE_NUMBER]" at bounding box center [169, 290] width 303 height 48
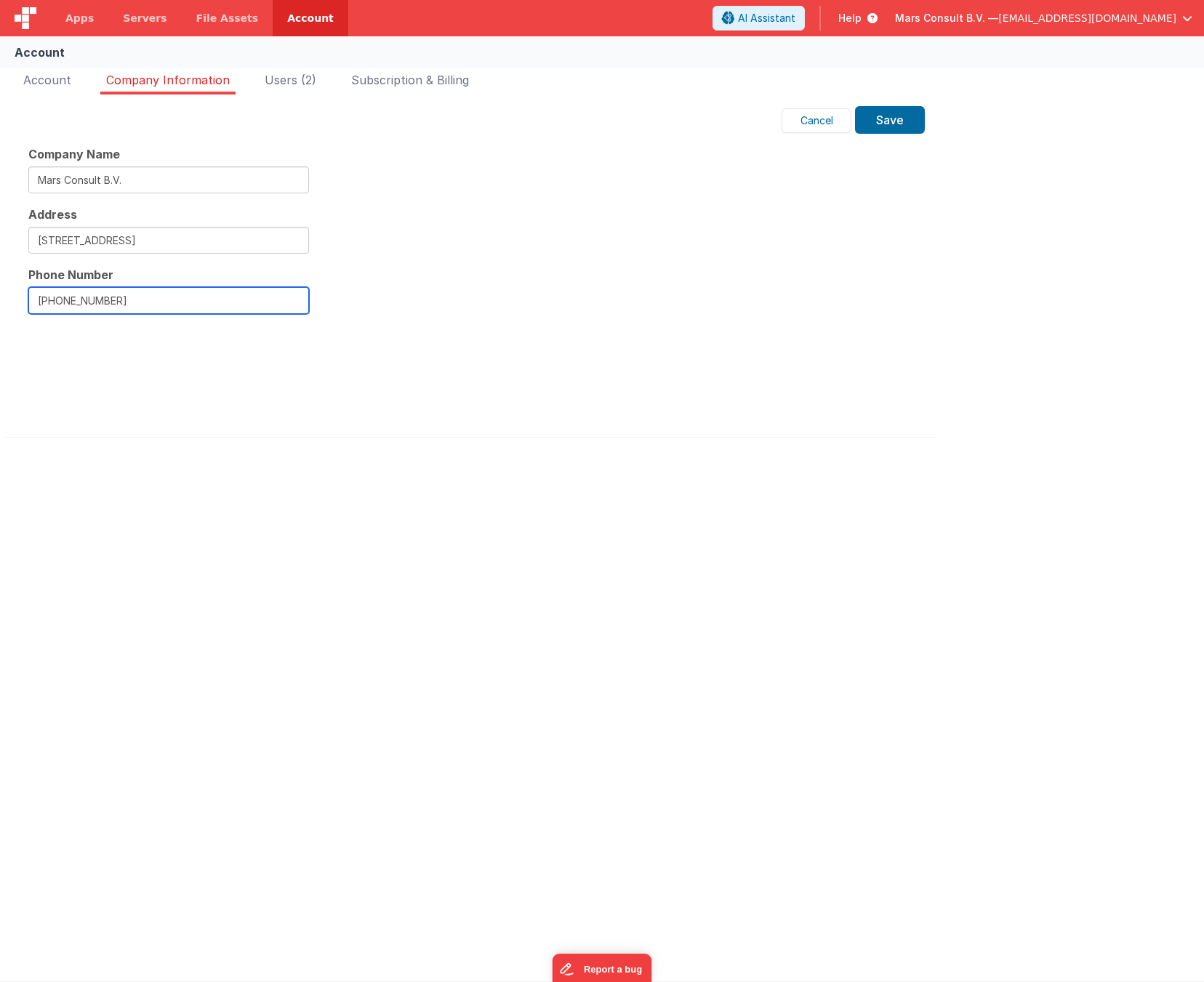
type input "[PHONE_NUMBER]"
click at [114, 338] on div at bounding box center [471, 370] width 886 height 87
click at [411, 374] on div at bounding box center [471, 370] width 886 height 87
click at [924, 125] on button "Save" at bounding box center [890, 120] width 70 height 28
click at [895, 121] on button "Save" at bounding box center [890, 120] width 70 height 28
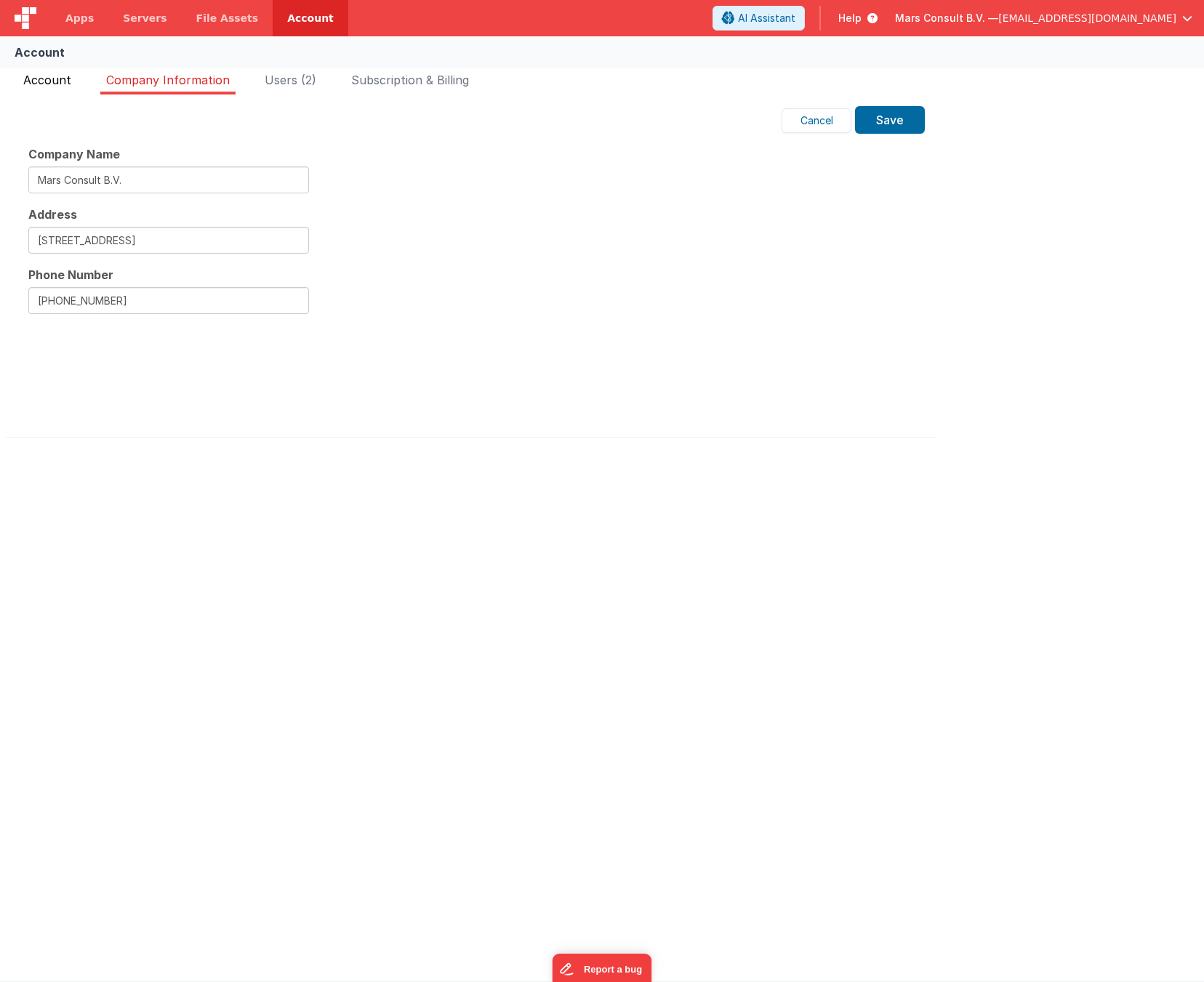
click at [56, 83] on span "Account" at bounding box center [47, 80] width 48 height 15
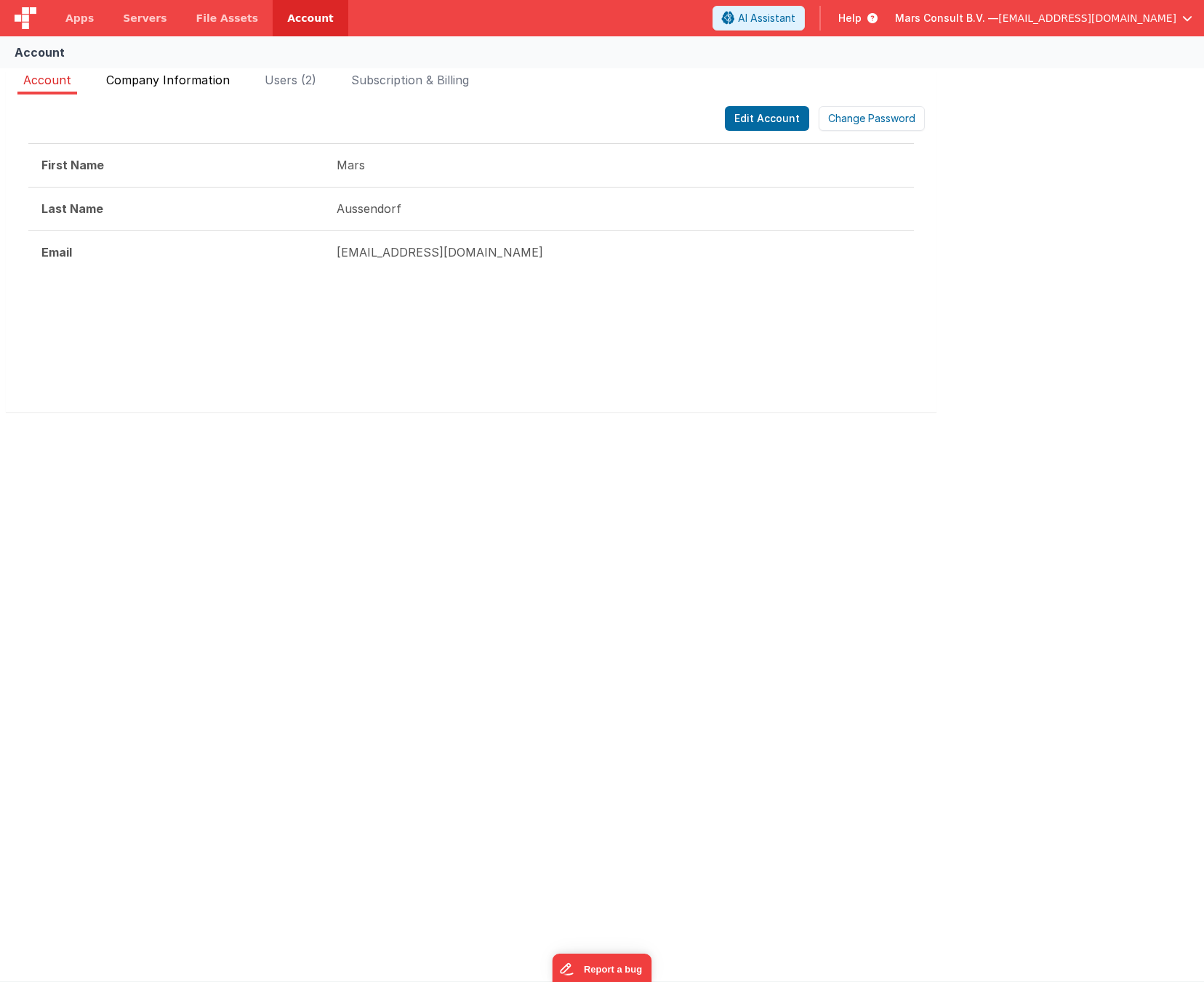
click at [135, 75] on span "Company Information" at bounding box center [168, 80] width 124 height 15
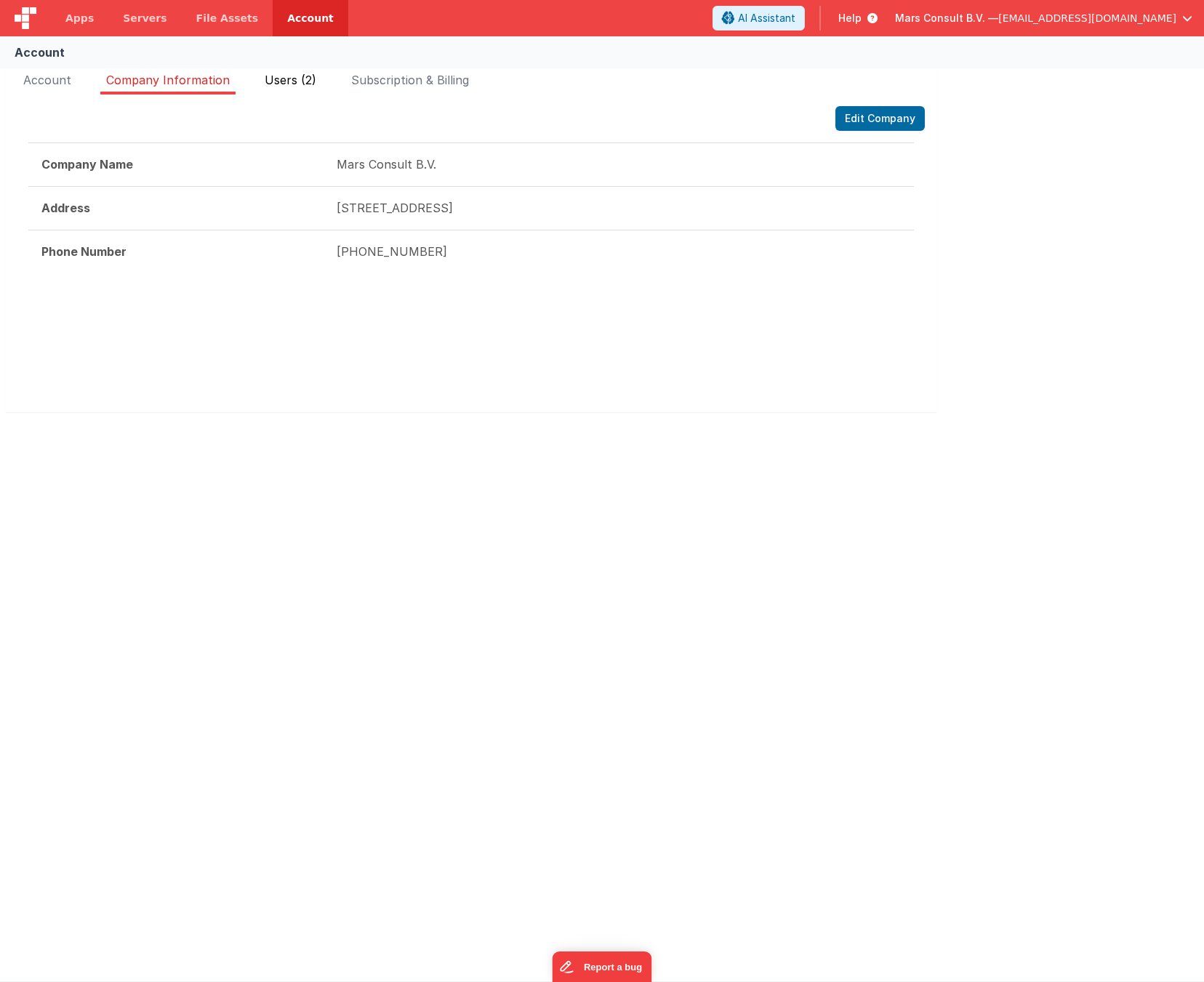
click at [283, 76] on span "Users (2)" at bounding box center [290, 80] width 51 height 15
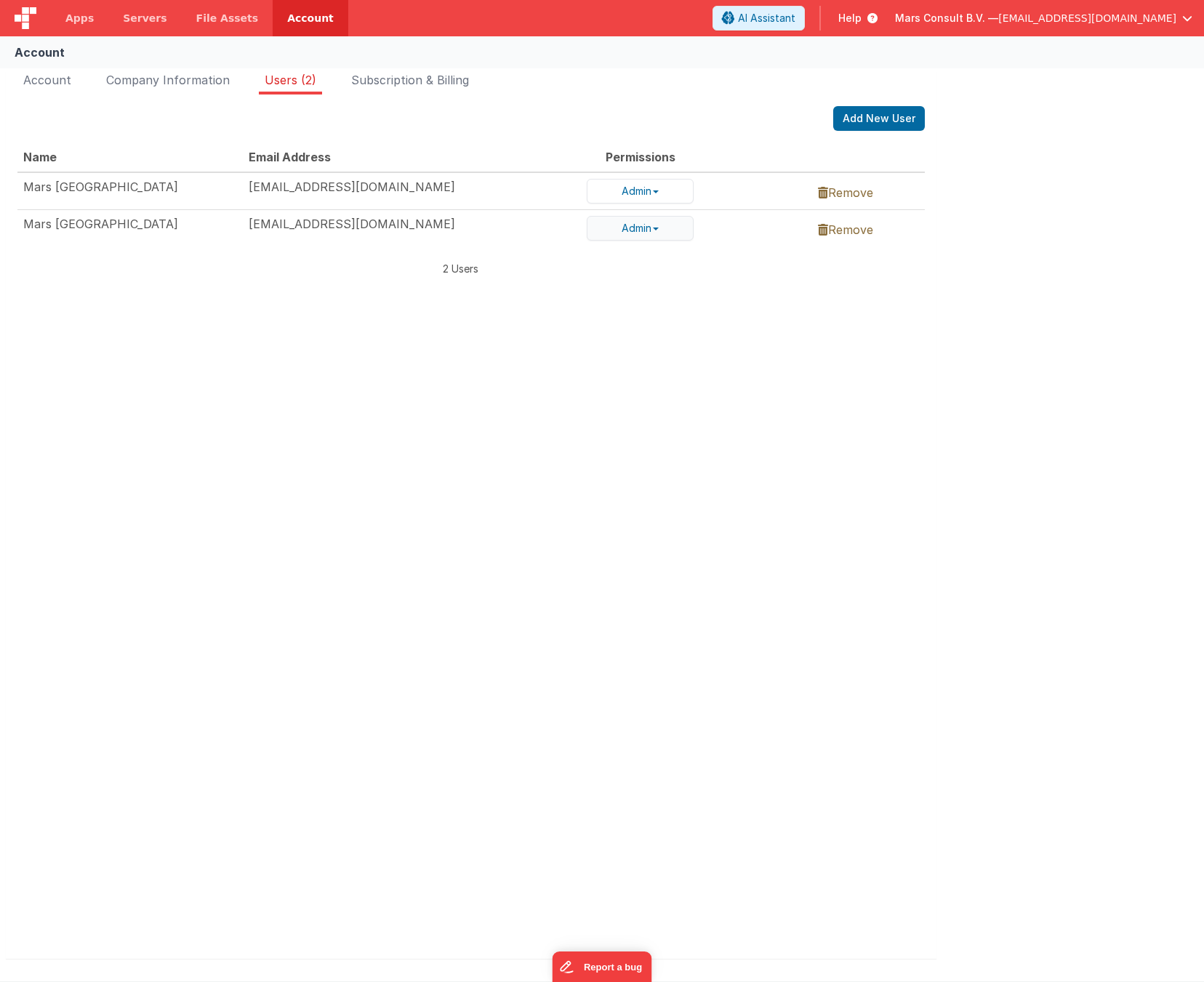
click at [667, 224] on button "Admin" at bounding box center [640, 228] width 106 height 25
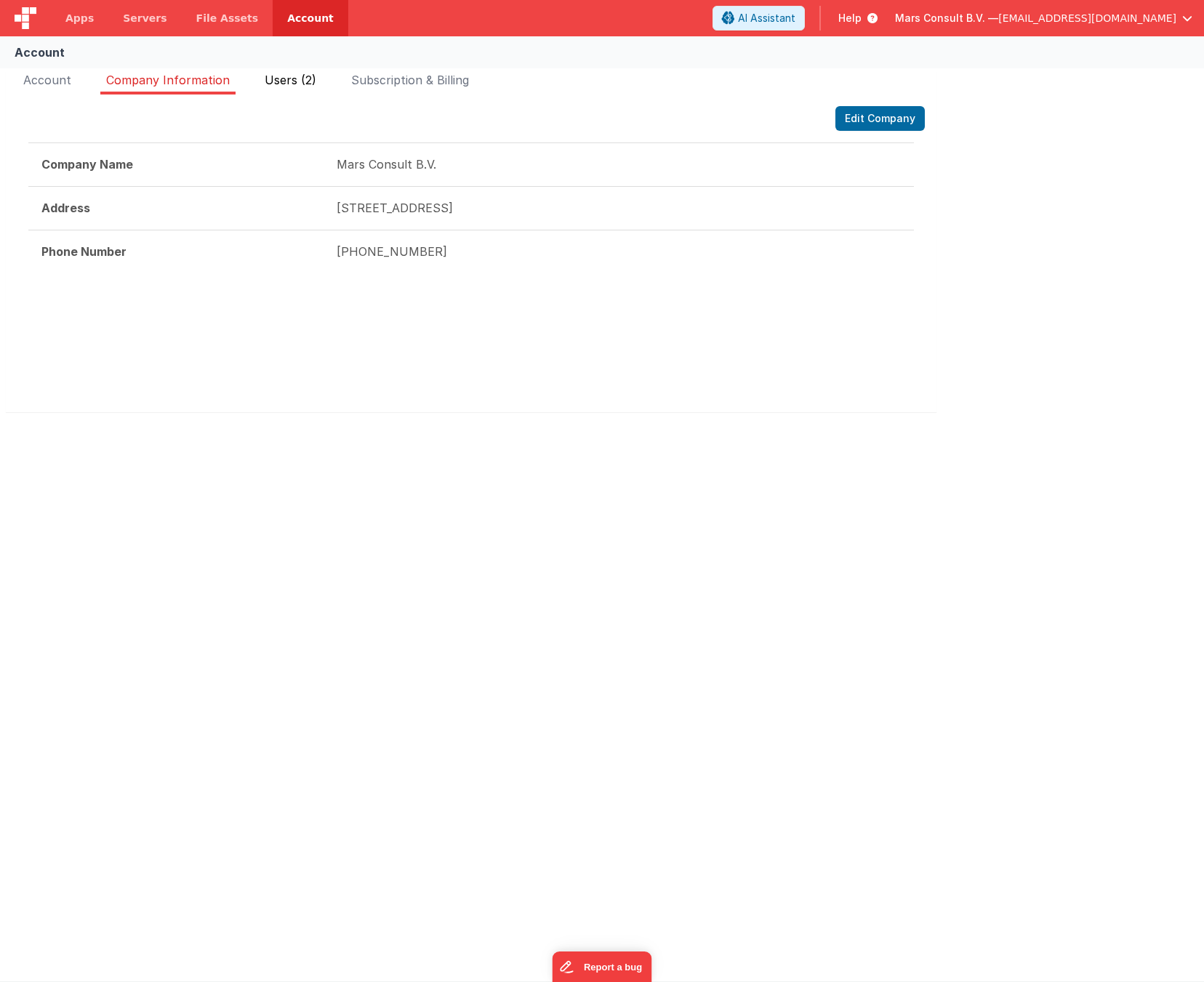
click at [278, 76] on span "Users (2)" at bounding box center [290, 80] width 51 height 15
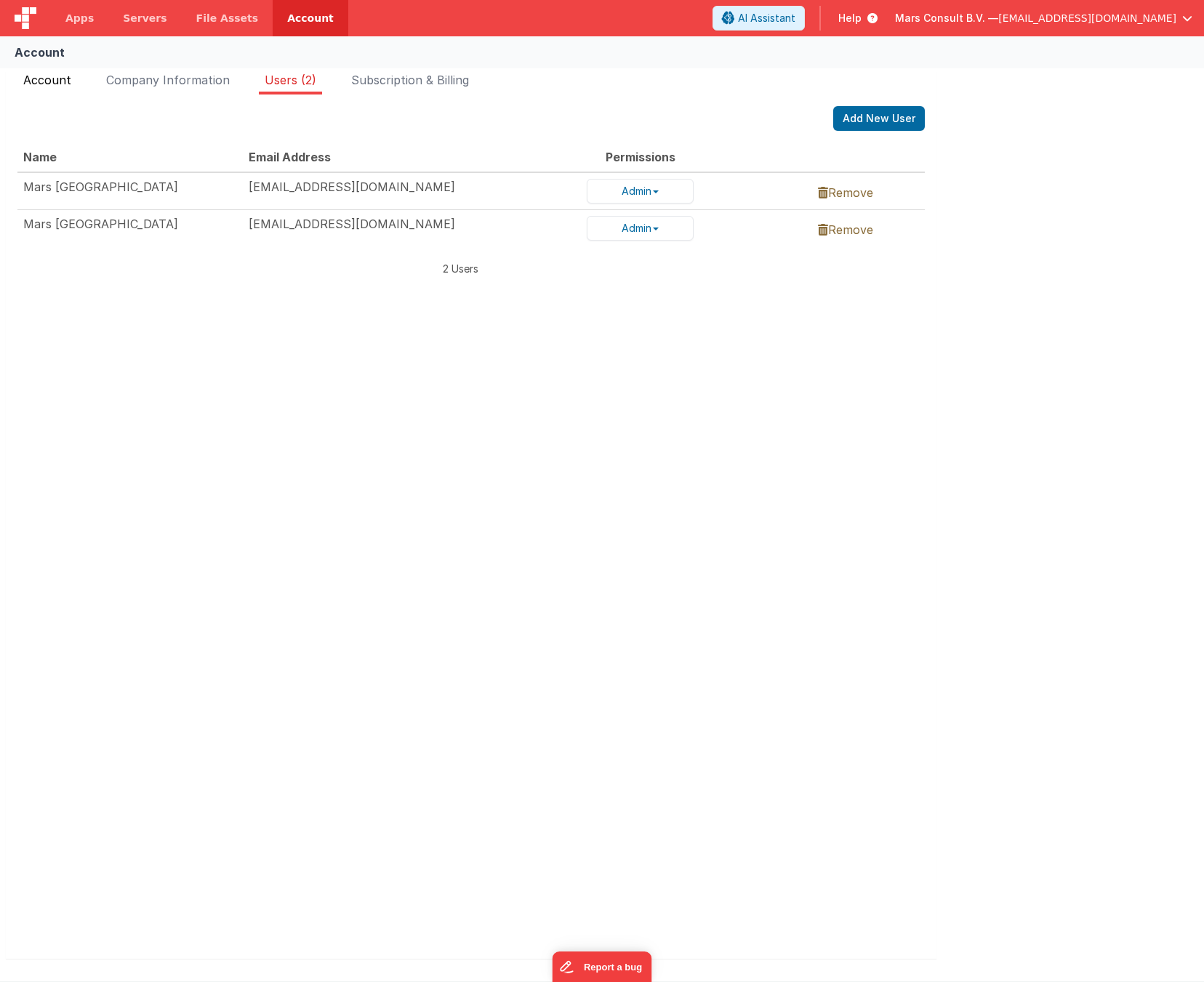
click at [41, 79] on span "Account" at bounding box center [47, 80] width 48 height 15
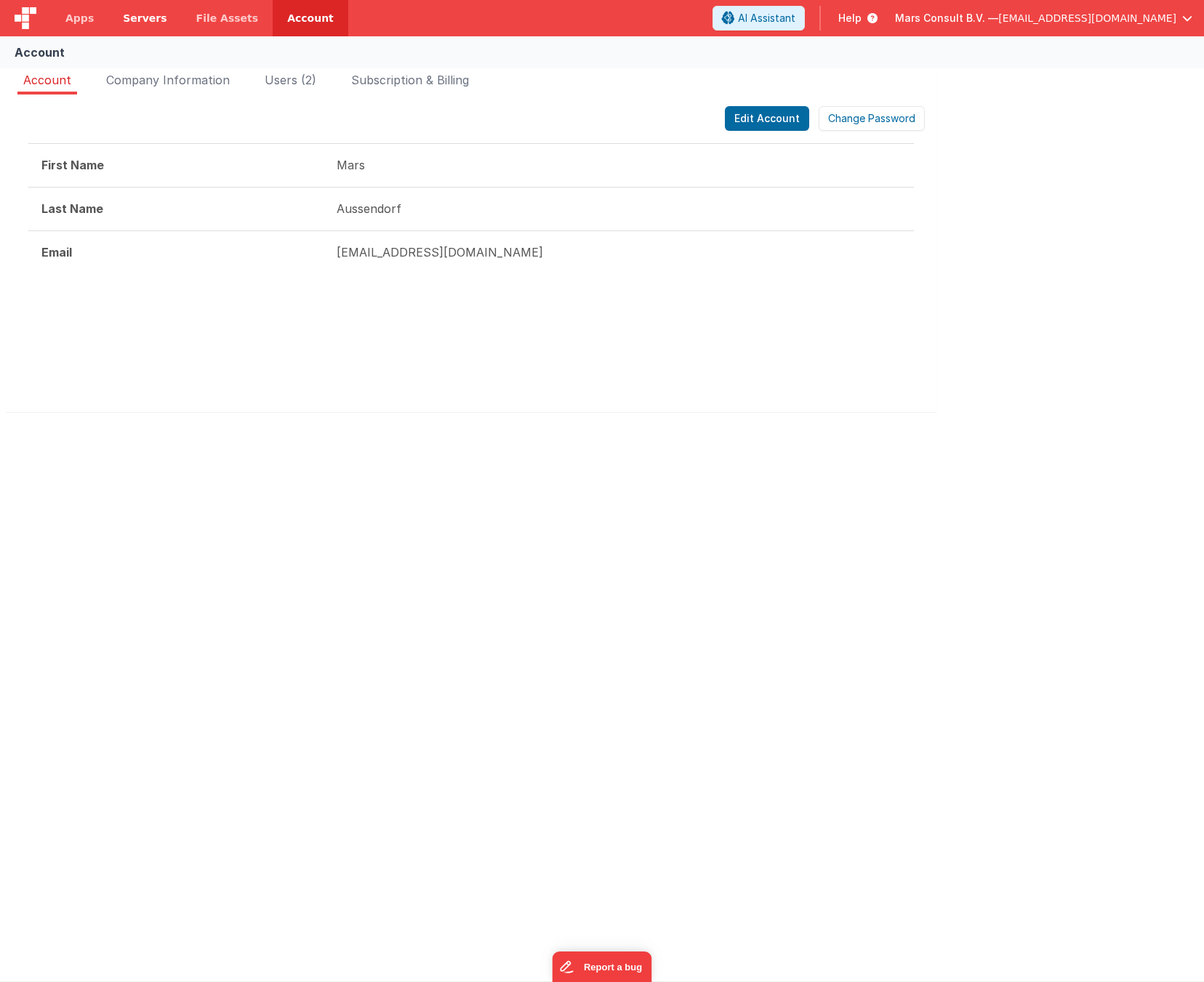
click at [133, 23] on span "Servers" at bounding box center [145, 18] width 44 height 15
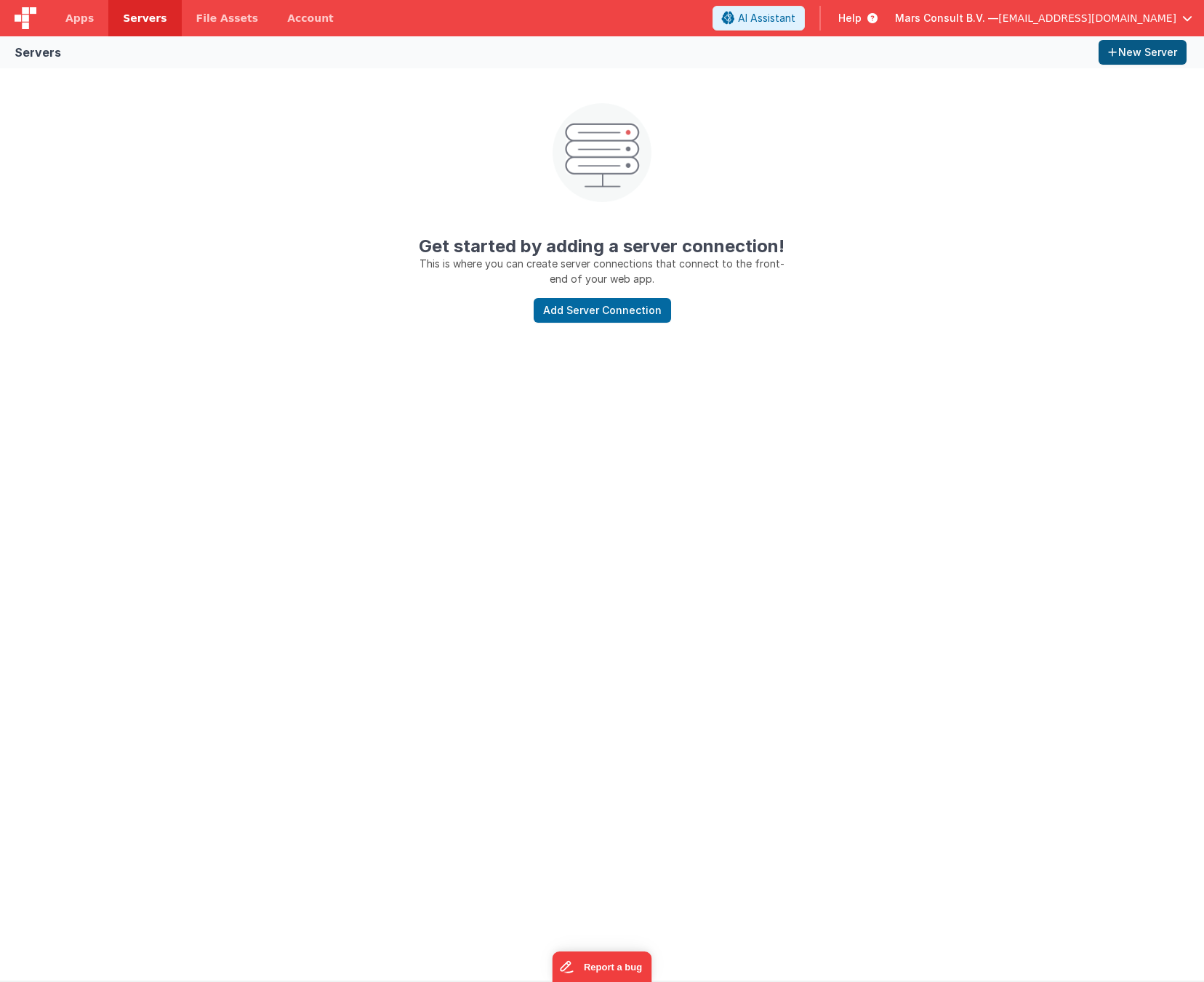
click at [1028, 56] on button "New Server" at bounding box center [1143, 52] width 88 height 25
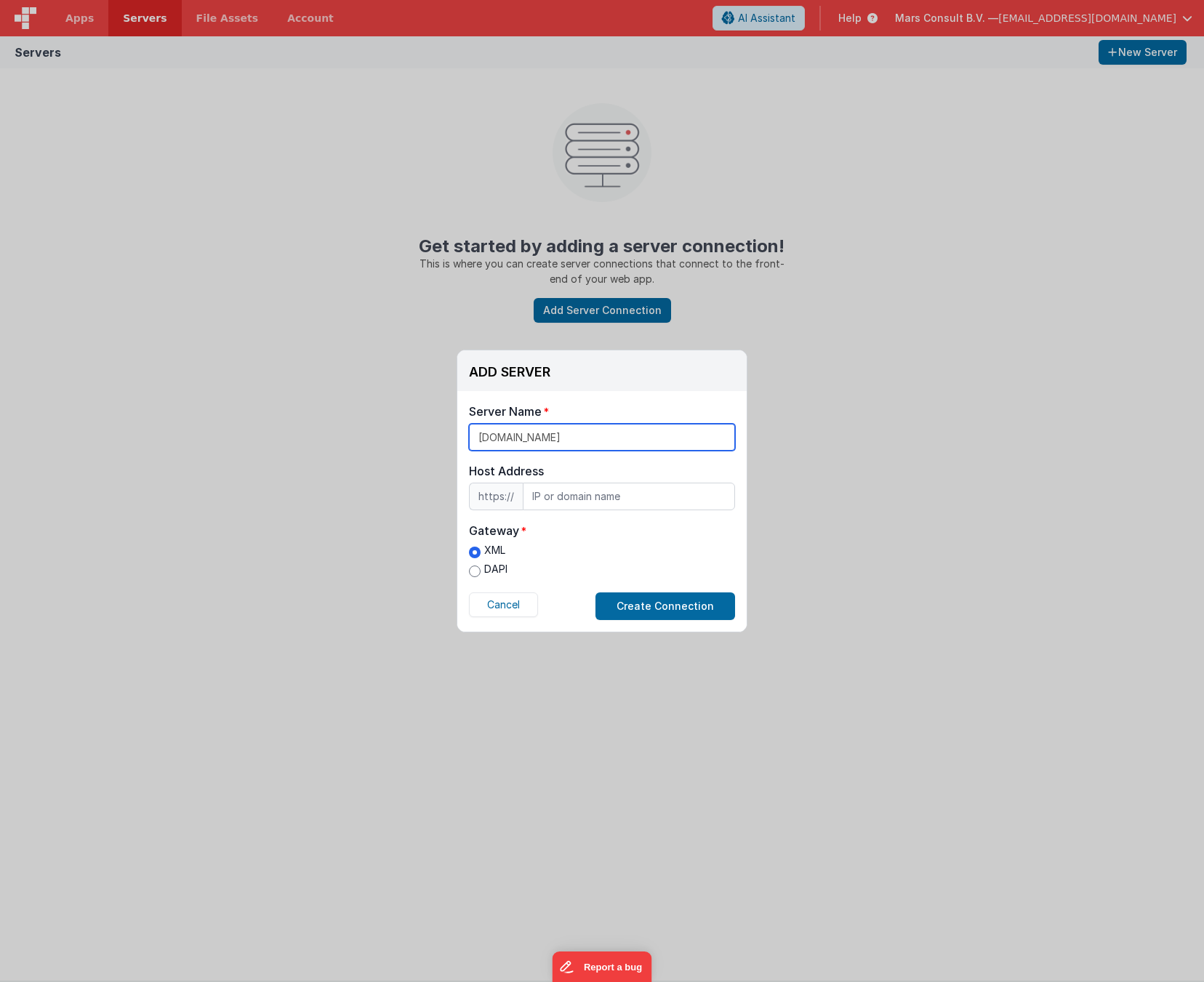
drag, startPoint x: 608, startPoint y: 435, endPoint x: 447, endPoint y: 432, distance: 161.0
click at [447, 432] on div "ADD SERVER Delete Server Delete Server Name [DOMAIN_NAME] Host Address https://…" at bounding box center [602, 491] width 1204 height 982
type input "[DOMAIN_NAME]"
paste input "[DOMAIN_NAME]"
type input "[DOMAIN_NAME]"
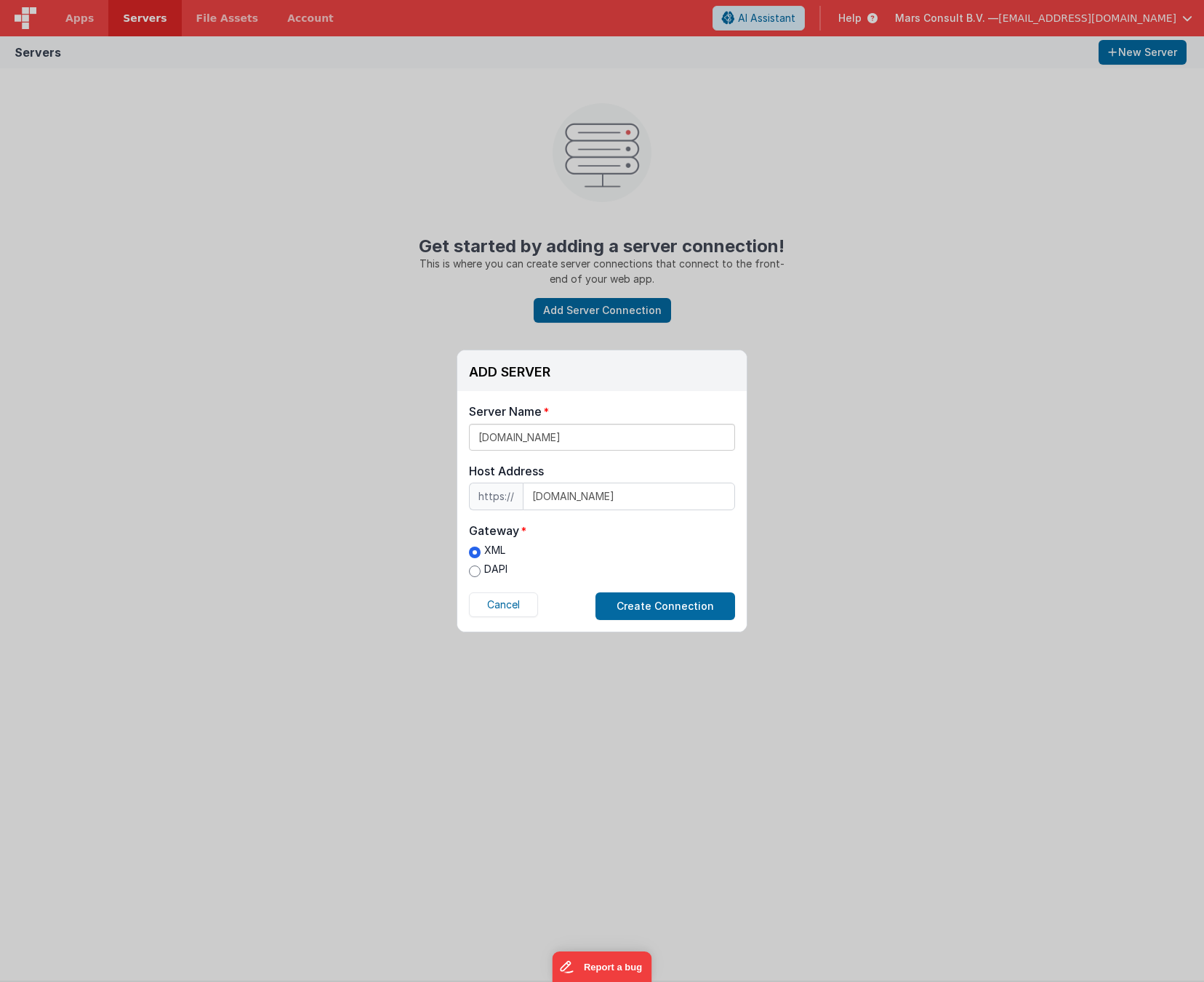
click at [474, 571] on input "DAPI" at bounding box center [474, 571] width 12 height 12
radio input "true"
click at [677, 604] on button "Create Connection" at bounding box center [665, 607] width 139 height 28
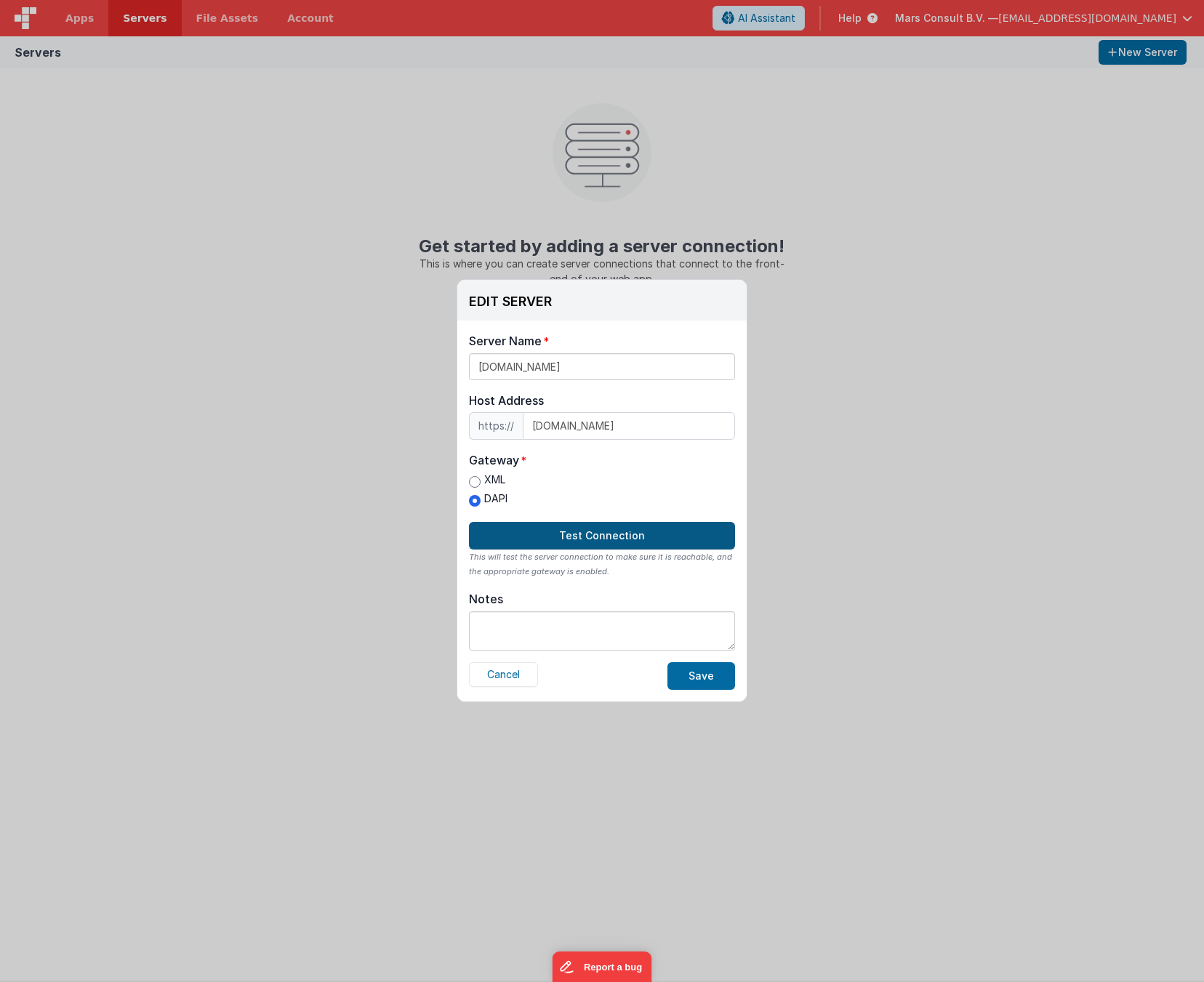
click at [576, 542] on button "Test Connection" at bounding box center [602, 536] width 266 height 28
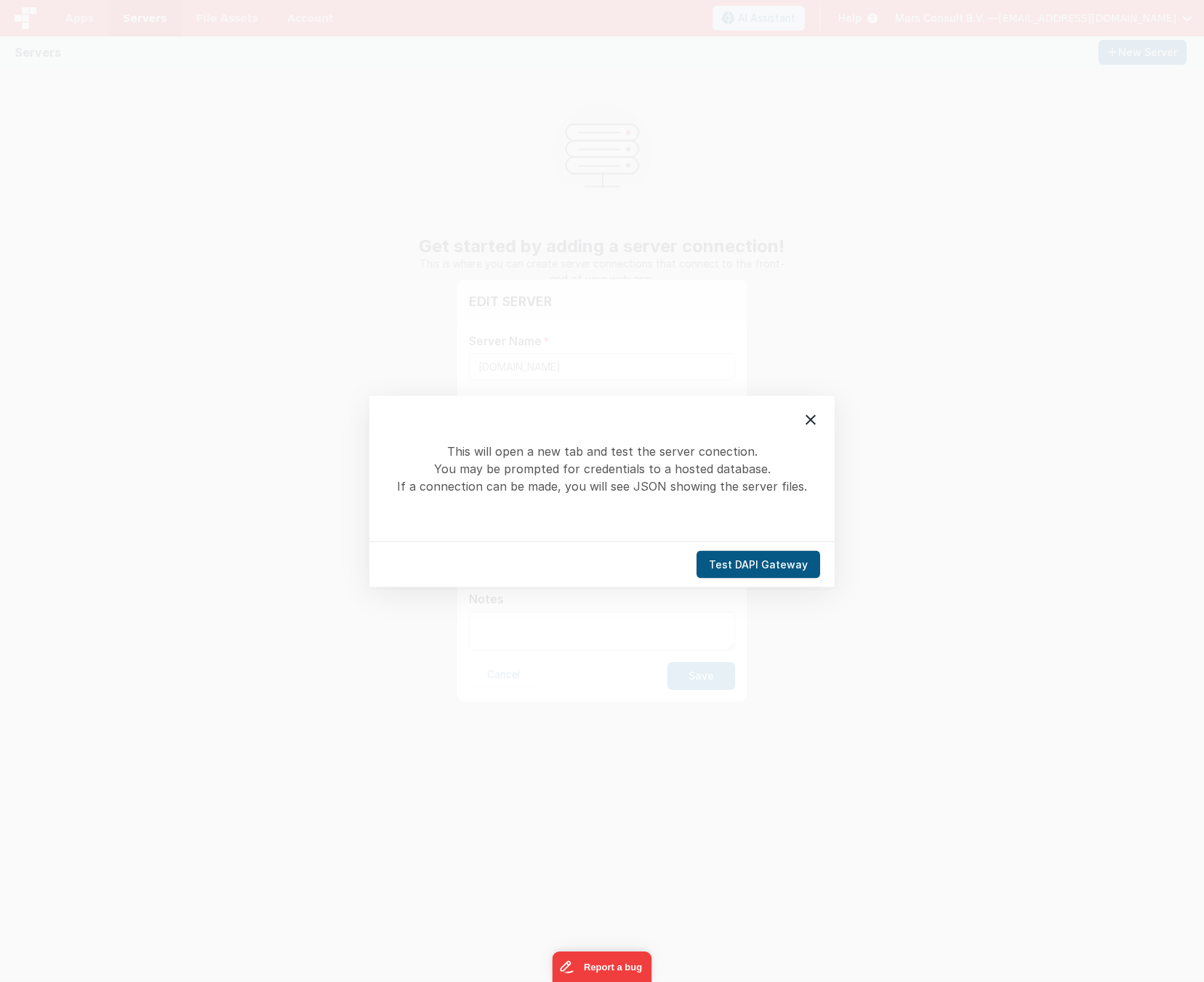
click at [760, 559] on button "Test DAPI Gateway" at bounding box center [758, 564] width 124 height 28
click at [769, 564] on button "Test DAPI Gateway" at bounding box center [758, 564] width 124 height 28
click at [811, 422] on icon at bounding box center [810, 419] width 17 height 17
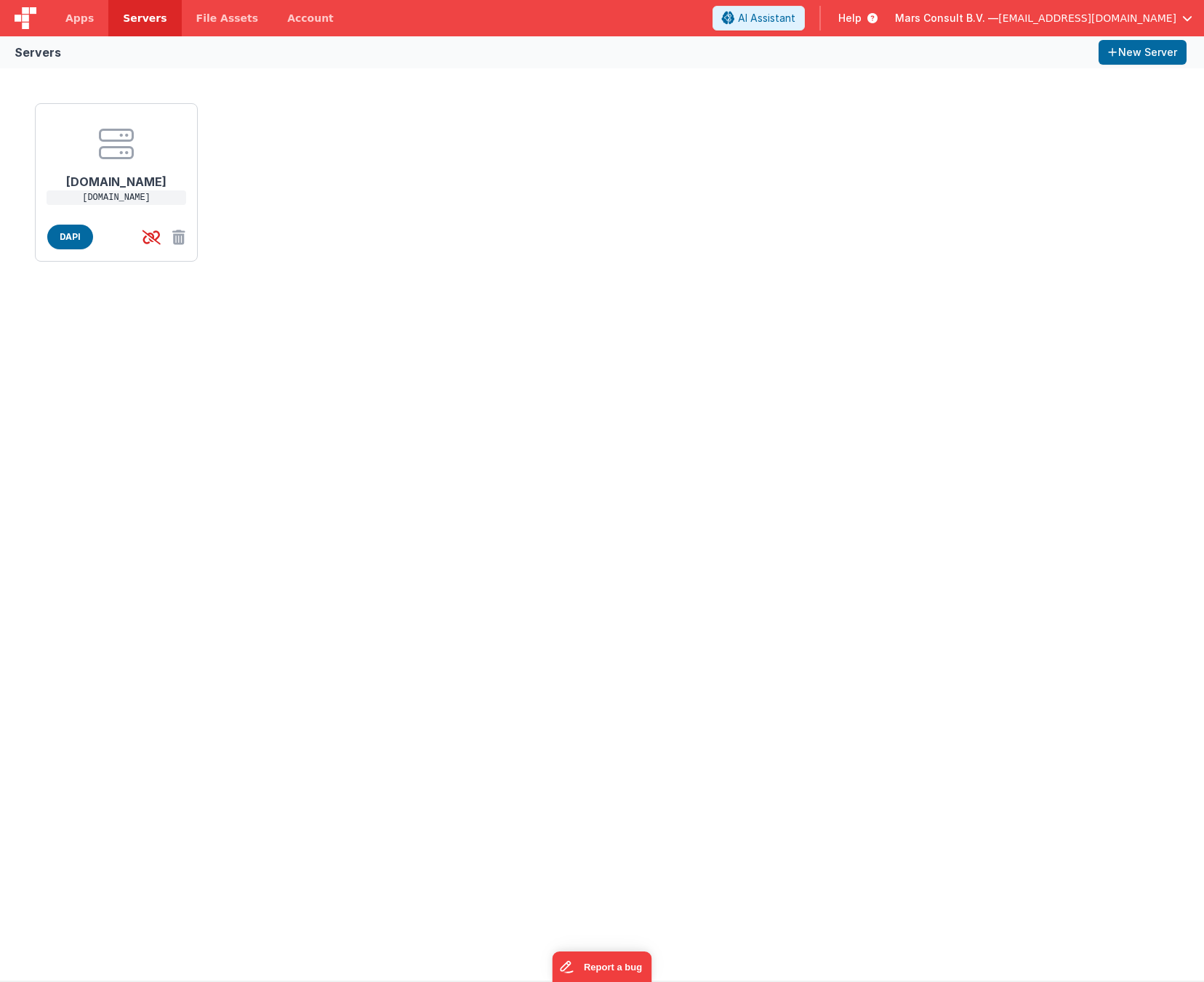
click at [141, 331] on div "[DOMAIN_NAME] [DOMAIN_NAME] DAPI" at bounding box center [602, 524] width 1204 height 912
click at [223, 23] on span "File Assets" at bounding box center [228, 18] width 62 height 15
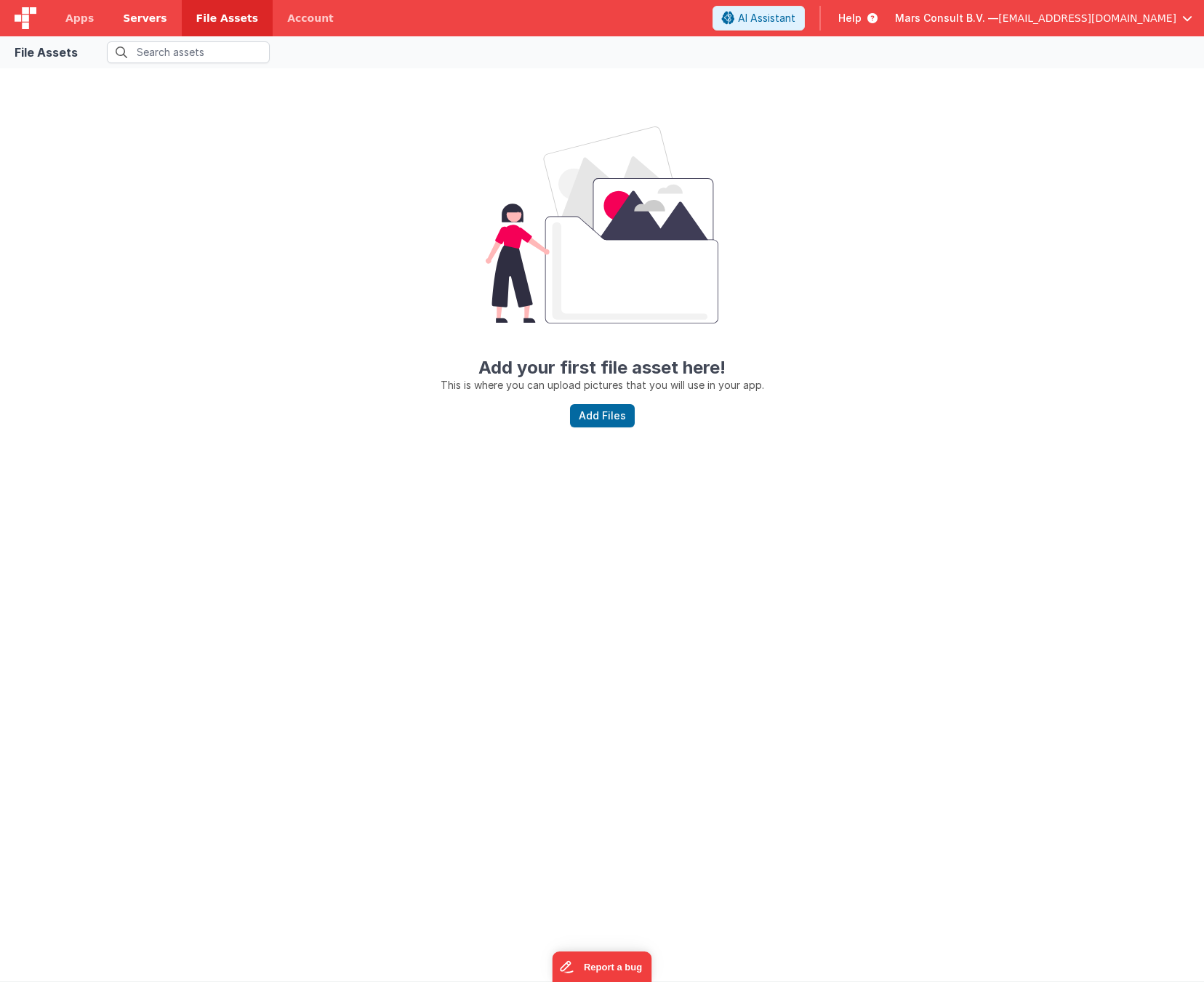
click at [139, 18] on span "Servers" at bounding box center [145, 18] width 44 height 15
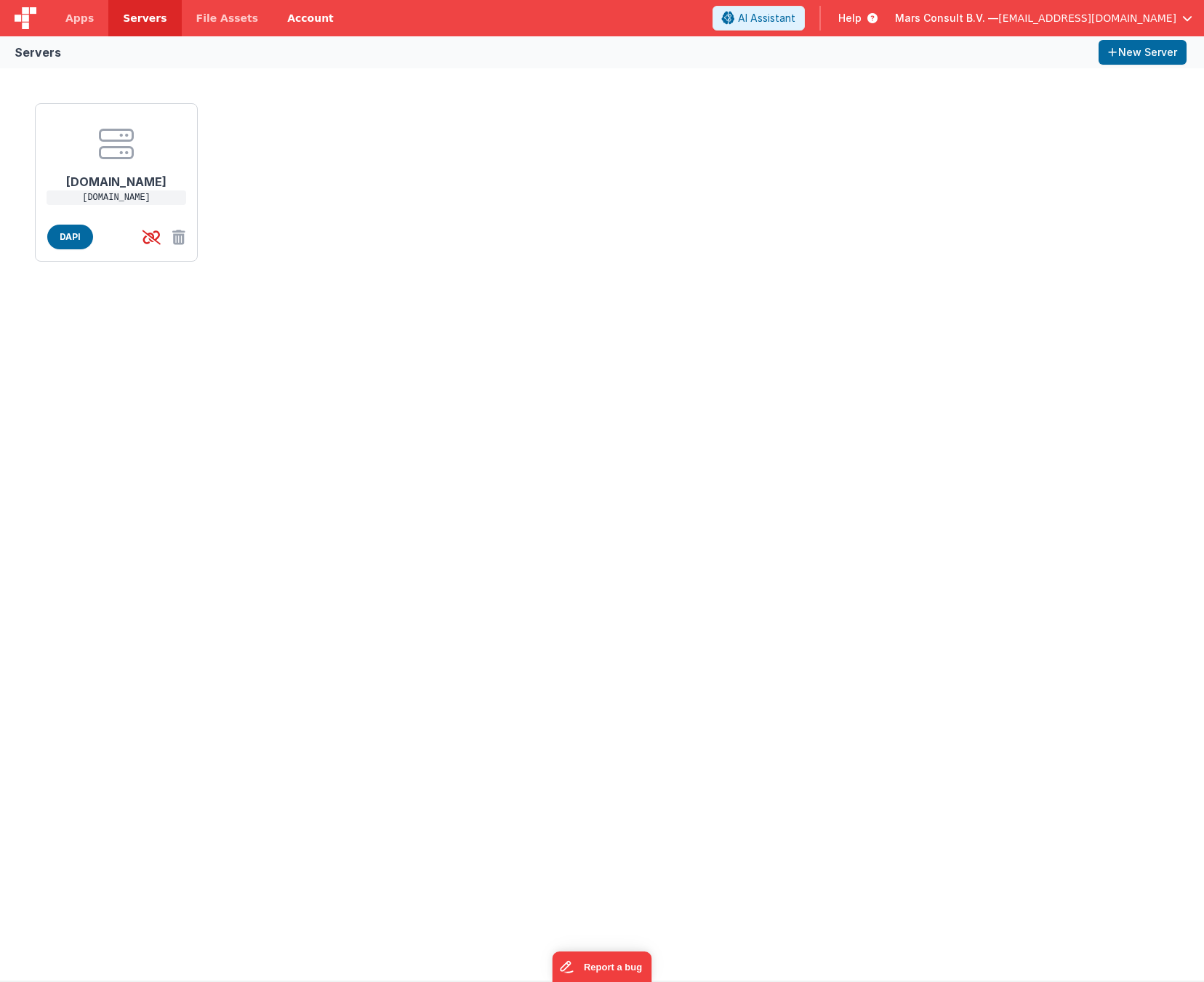
click at [288, 20] on link "Account" at bounding box center [310, 18] width 75 height 37
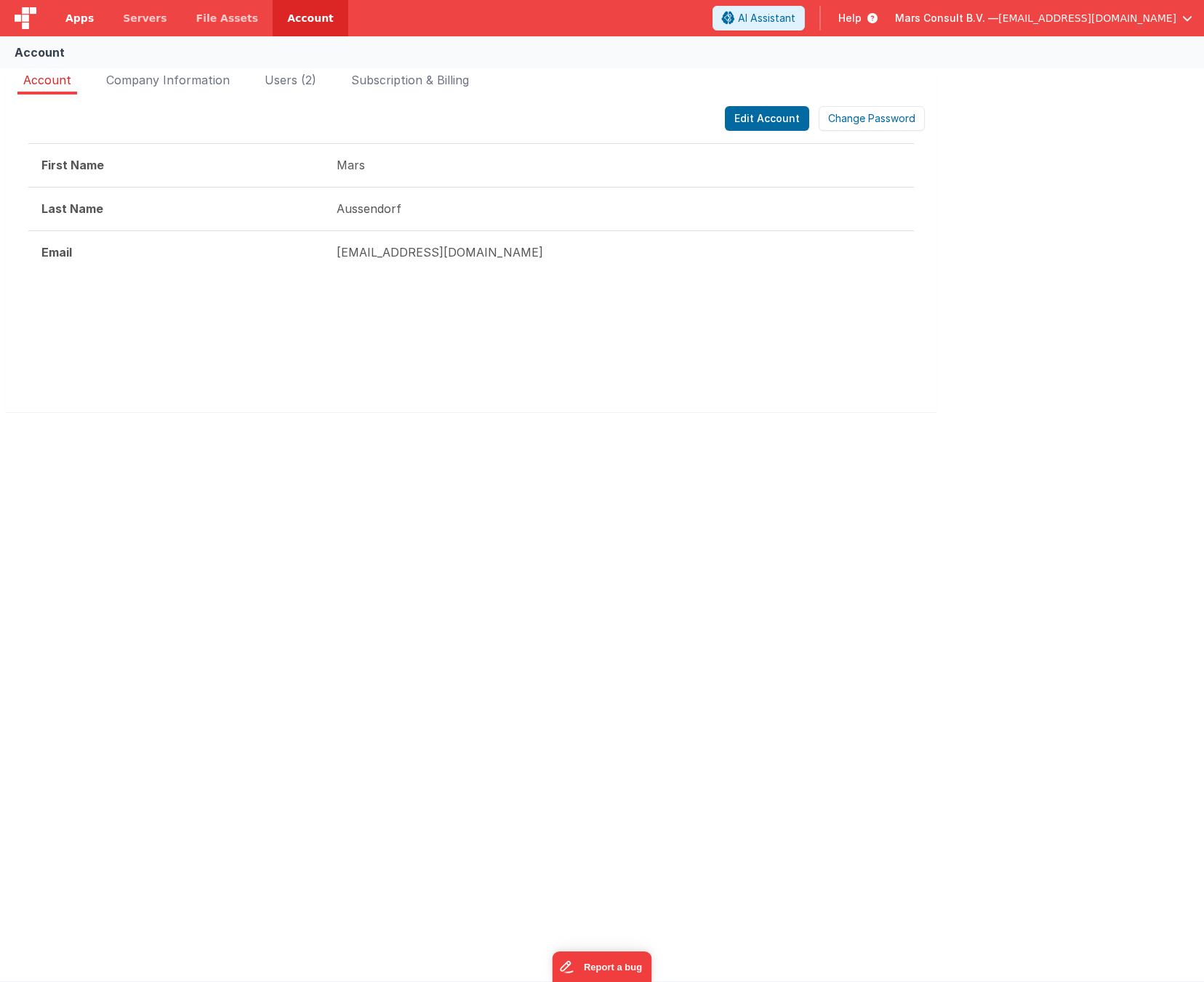
click at [63, 16] on link "Apps" at bounding box center [79, 18] width 58 height 37
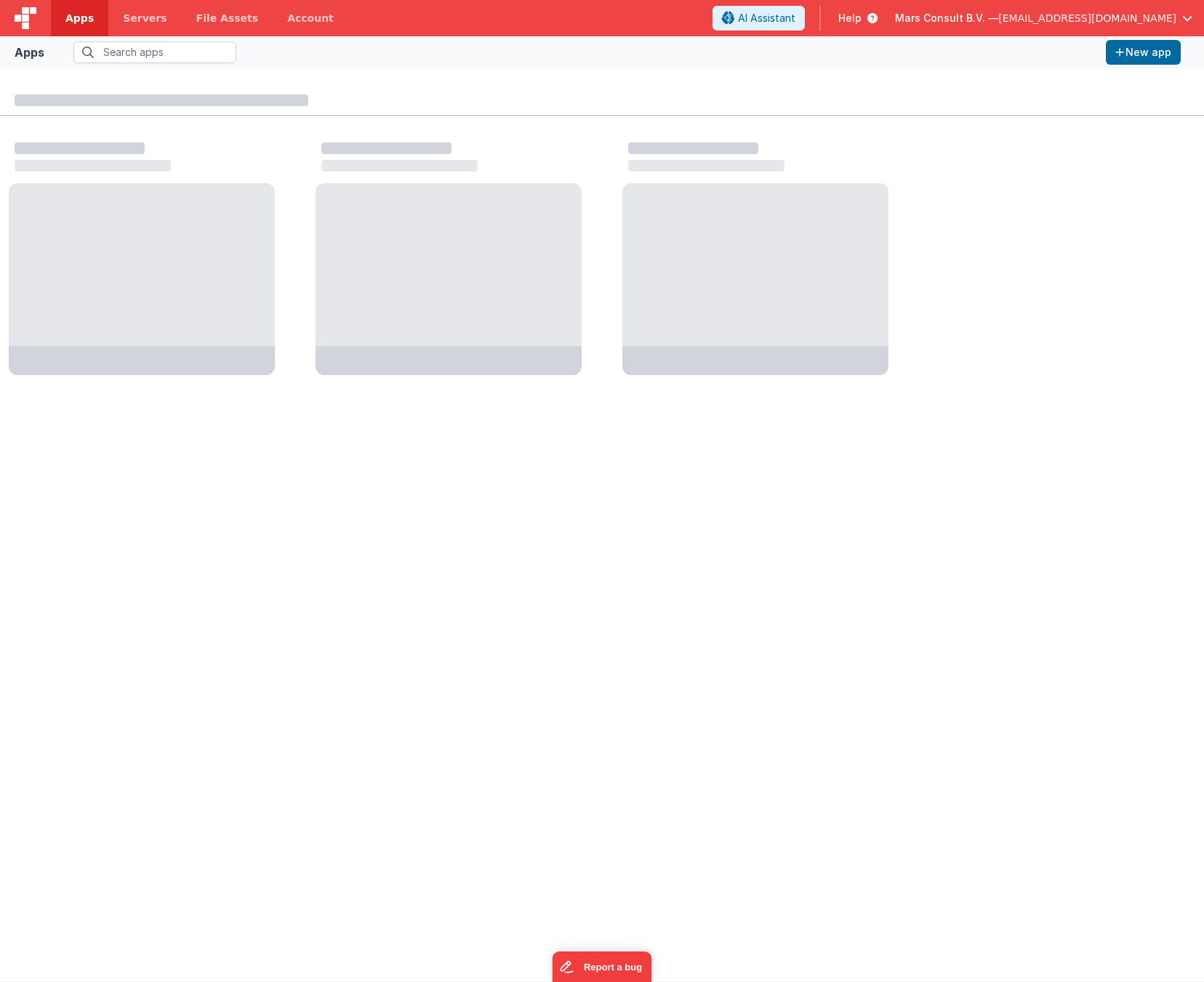
click at [32, 17] on img at bounding box center [26, 18] width 22 height 22
